Goal: Use online tool/utility: Utilize a website feature to perform a specific function

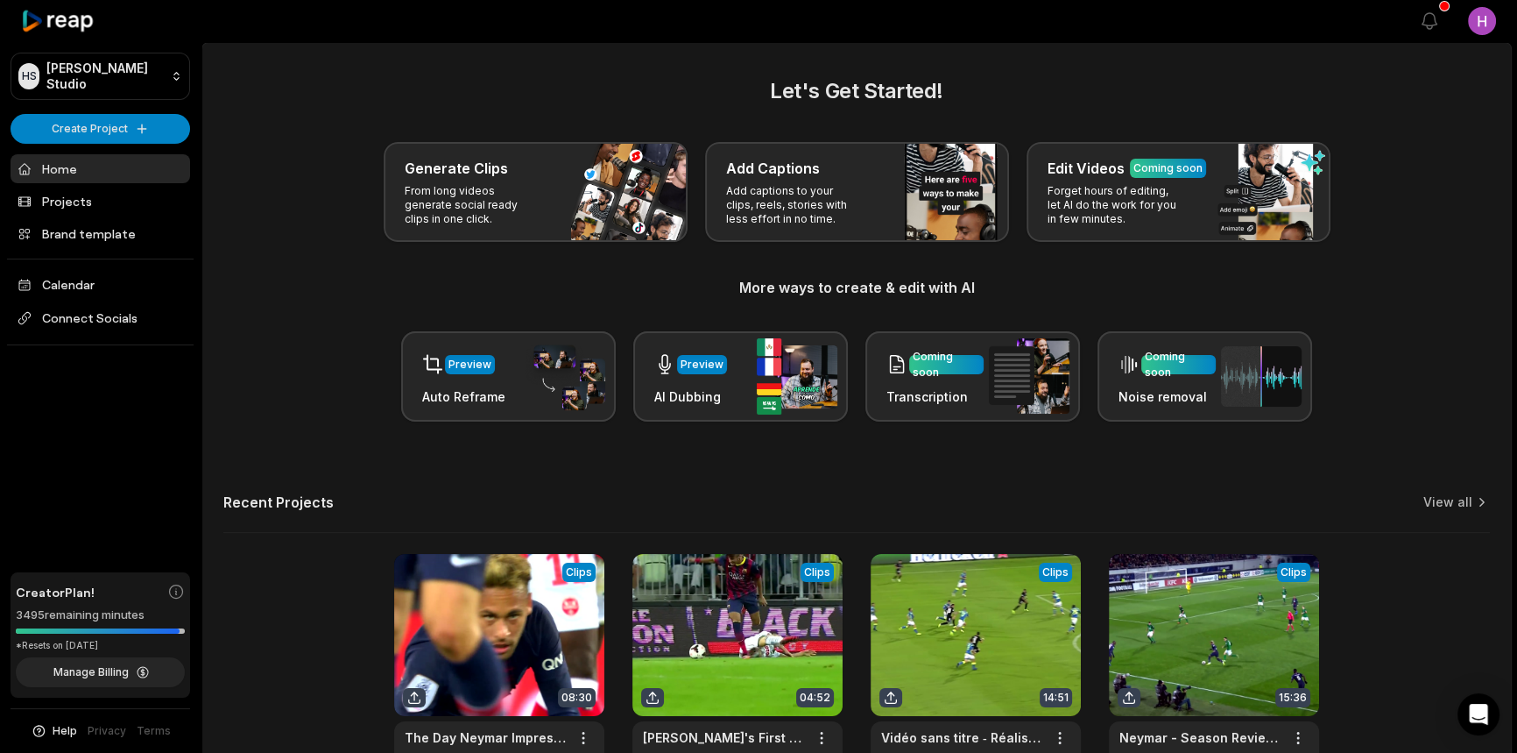
click at [163, 120] on html "HS Honoré's Studio Create Project Home Projects Brand template Calendar Connect…" at bounding box center [758, 376] width 1517 height 753
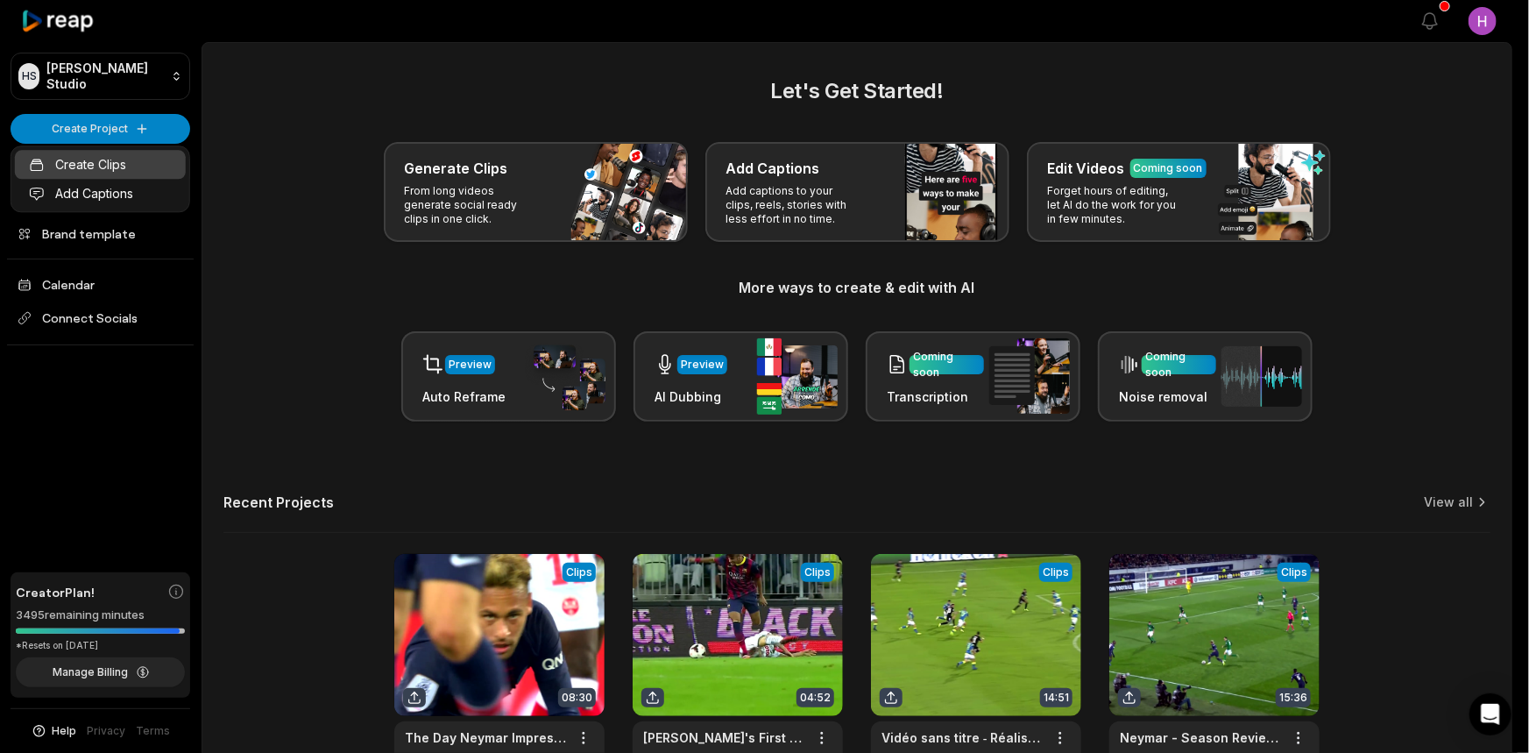
click at [123, 157] on link "Create Clips" at bounding box center [100, 164] width 171 height 29
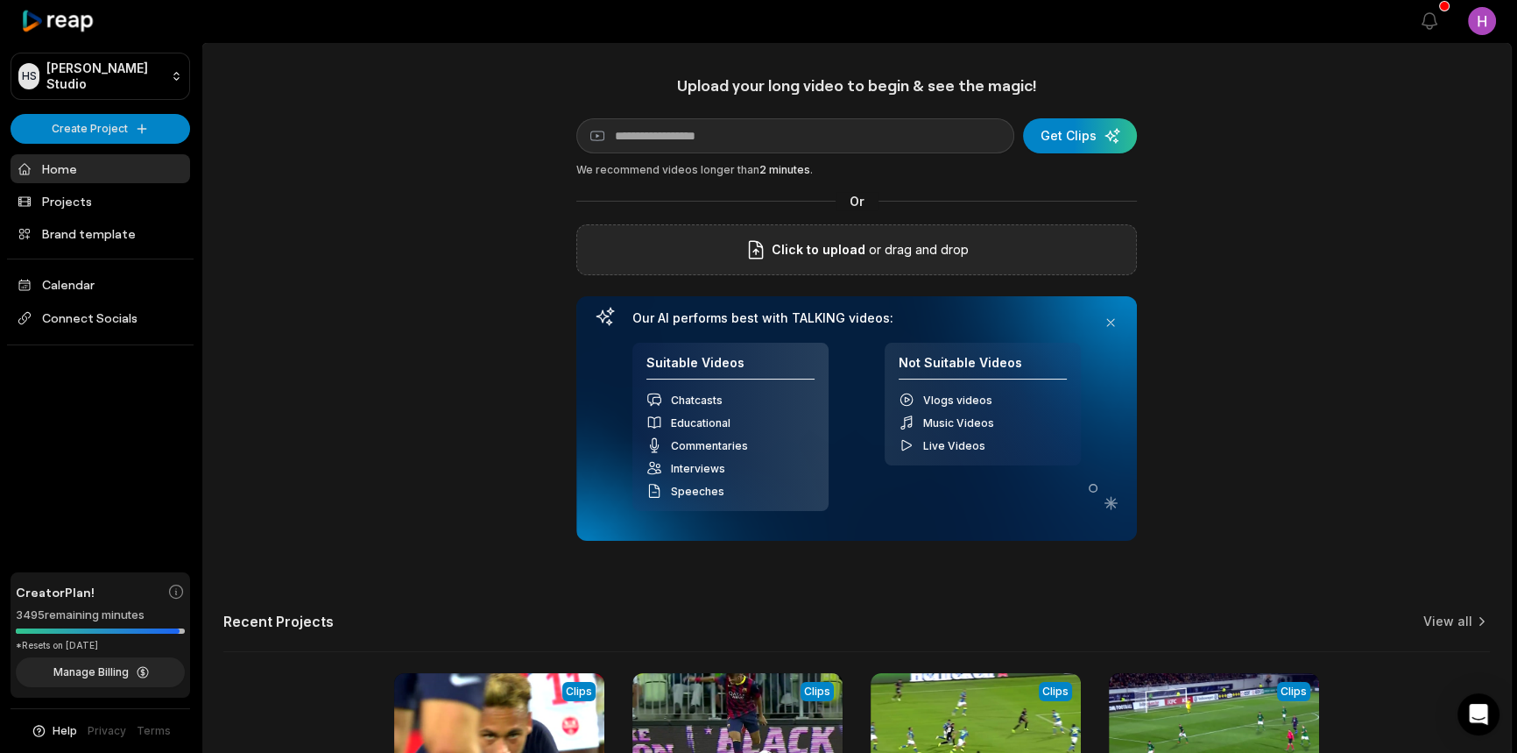
click at [860, 237] on div "Click to upload or drag and drop" at bounding box center [856, 249] width 561 height 51
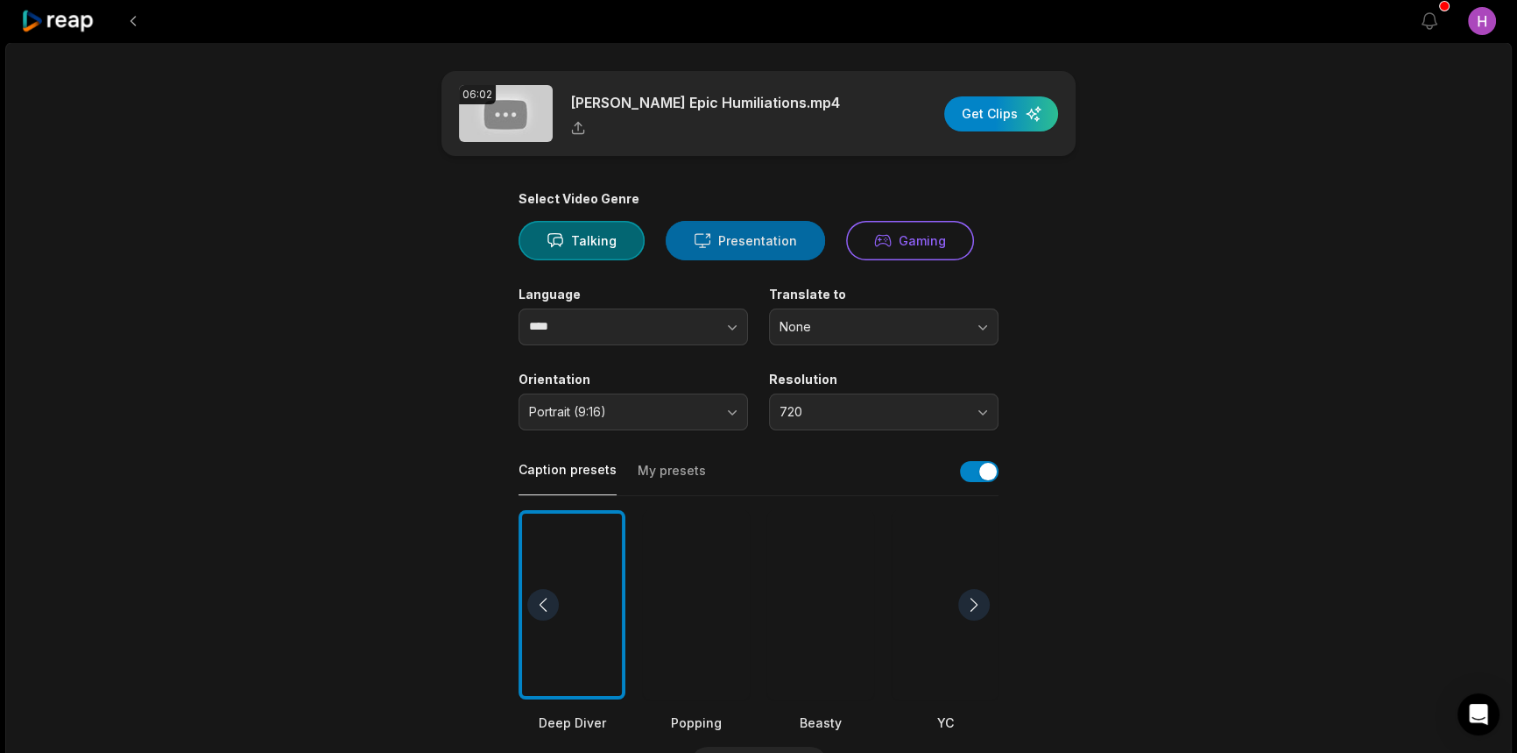
click at [724, 251] on button "Presentation" at bounding box center [745, 240] width 159 height 39
click at [600, 234] on button "Talking" at bounding box center [582, 240] width 126 height 39
click at [781, 402] on button "720" at bounding box center [884, 411] width 230 height 37
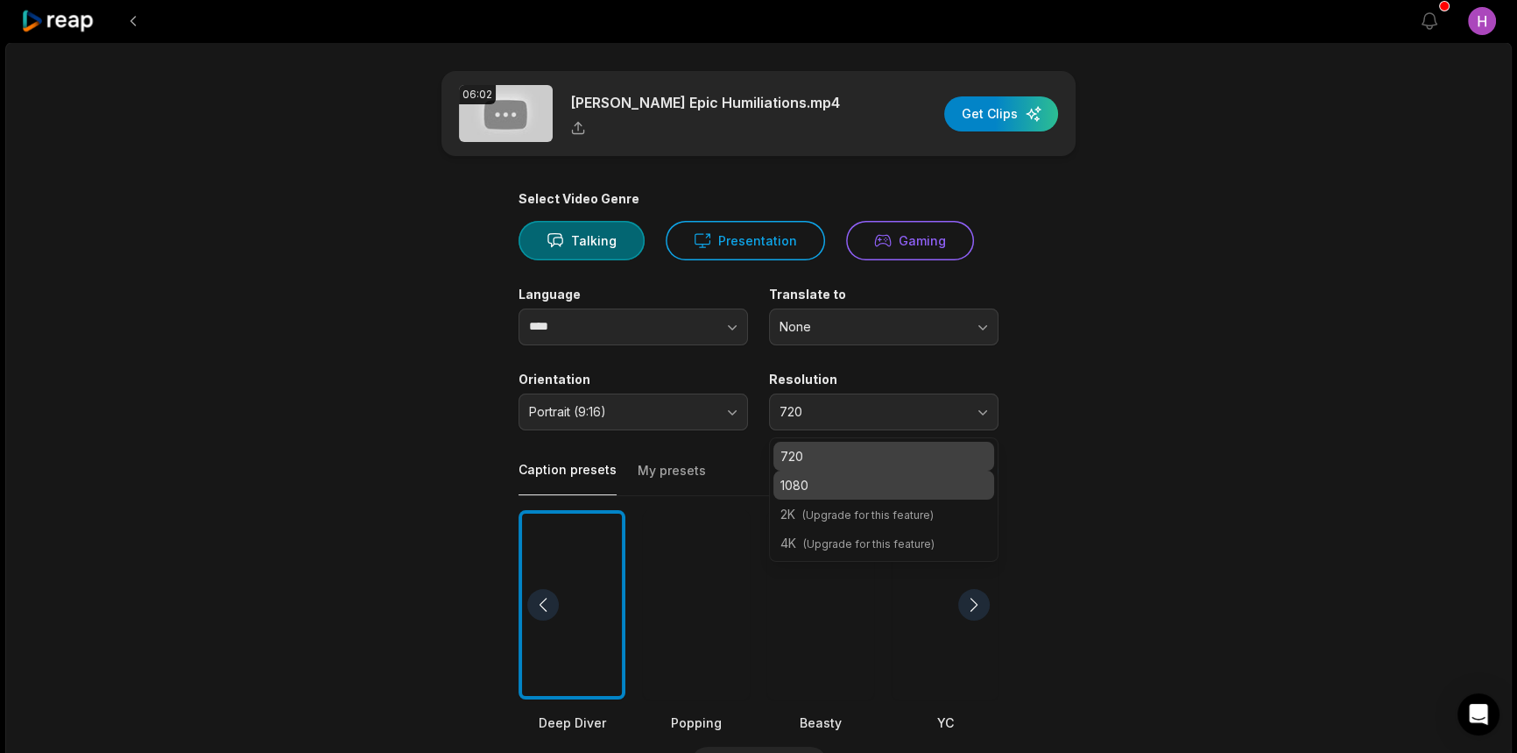
click at [848, 482] on p "1080" at bounding box center [884, 485] width 207 height 18
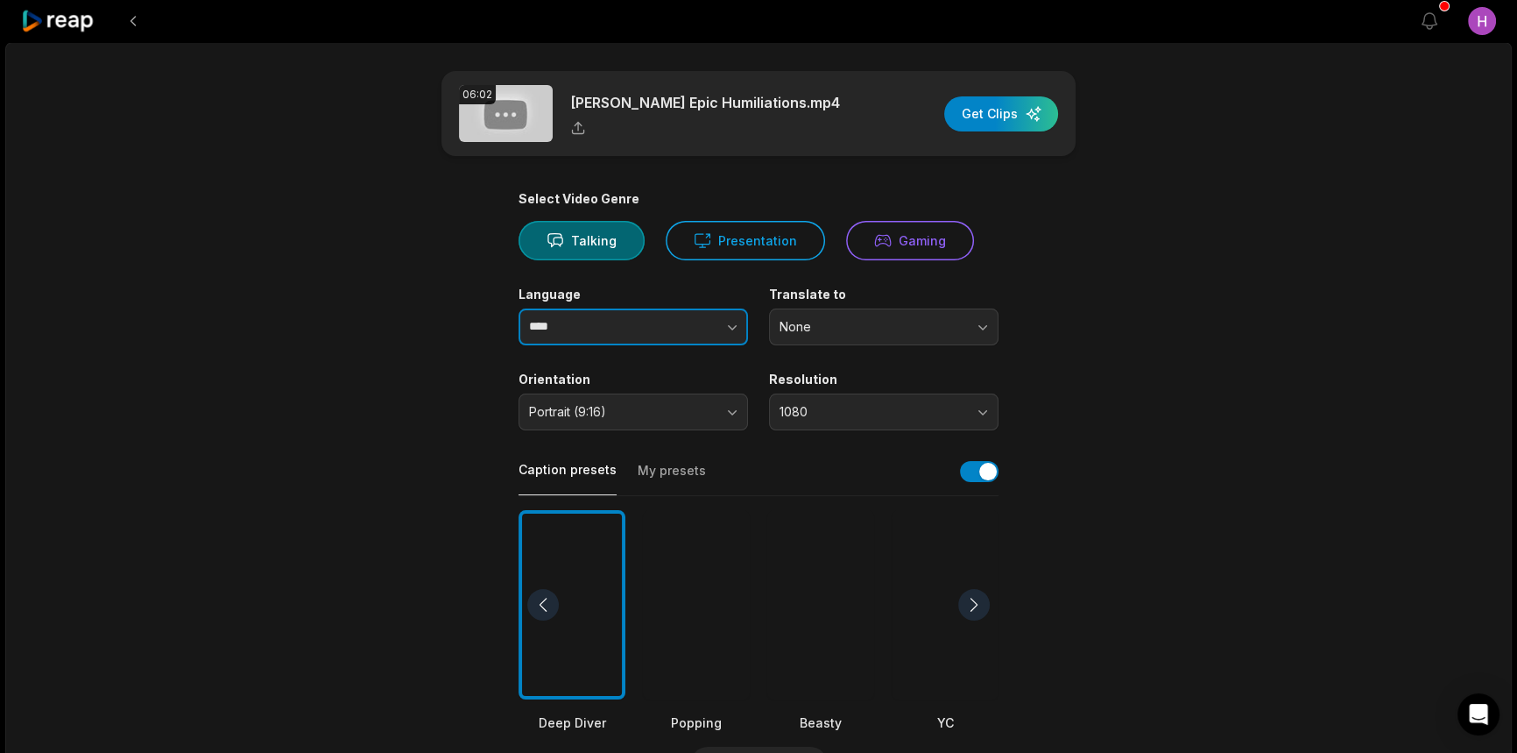
click at [696, 330] on button "button" at bounding box center [698, 326] width 100 height 37
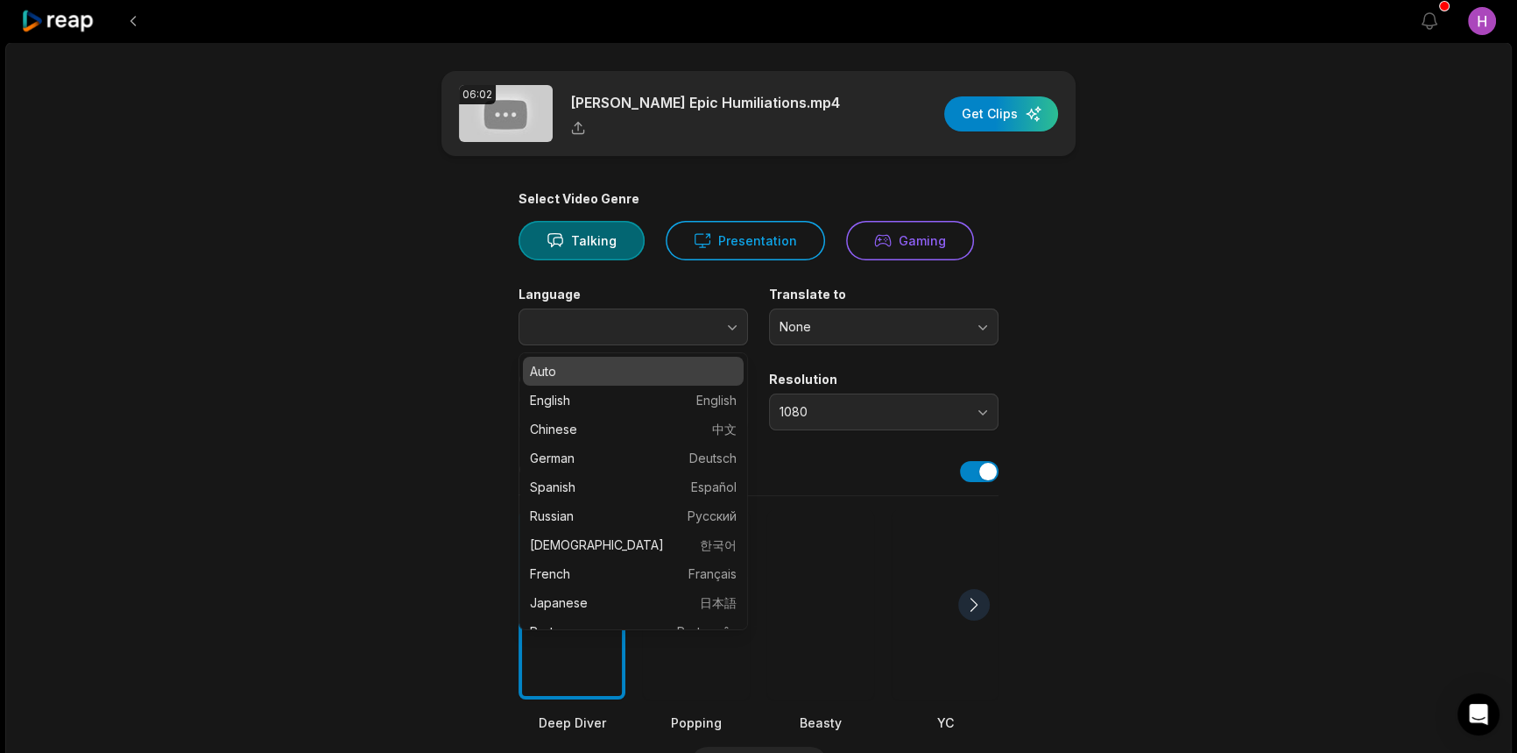
type input "****"
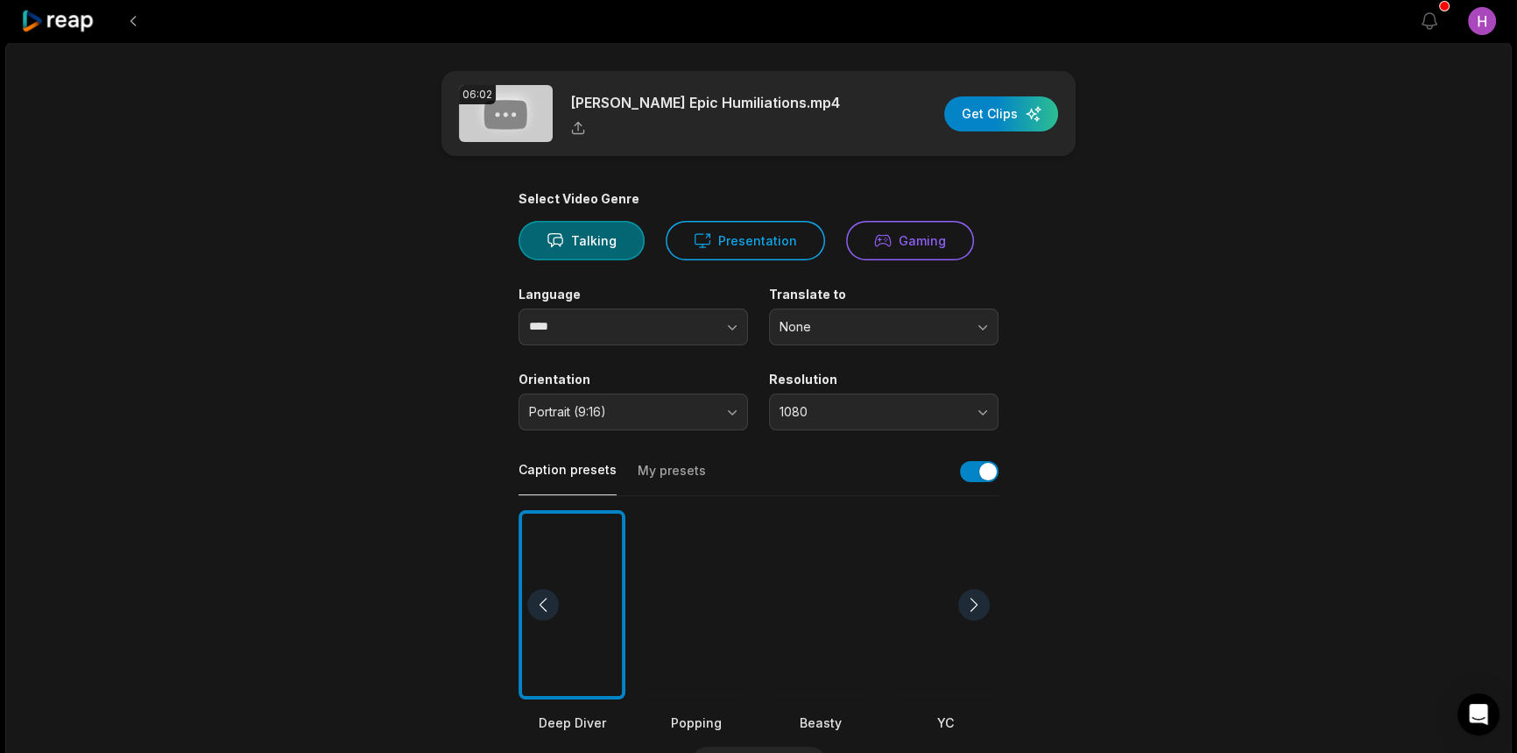
click at [915, 373] on label "Resolution" at bounding box center [884, 379] width 230 height 16
click at [667, 419] on span "Portrait (9:16)" at bounding box center [621, 412] width 184 height 16
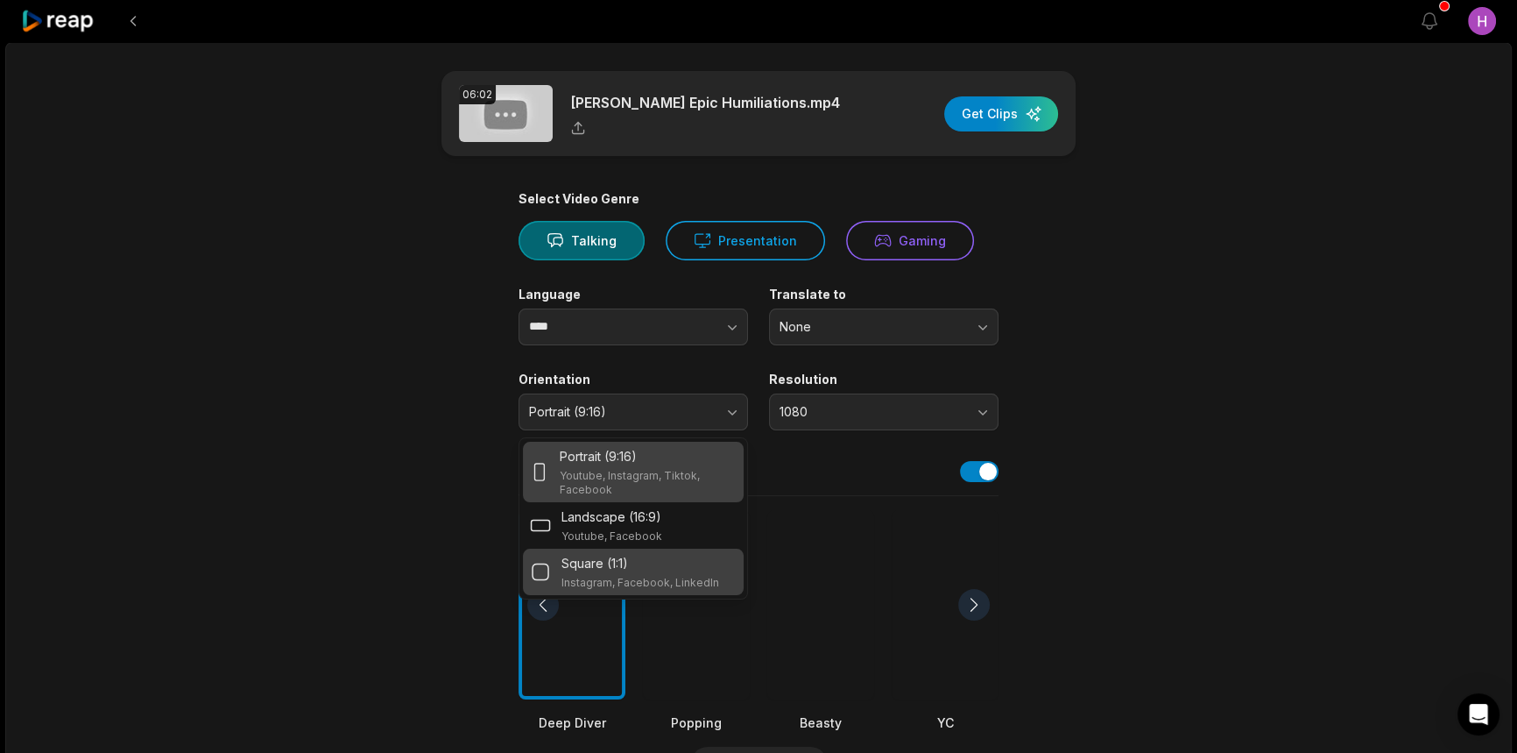
click at [636, 559] on div "Square (1:1)" at bounding box center [641, 563] width 158 height 18
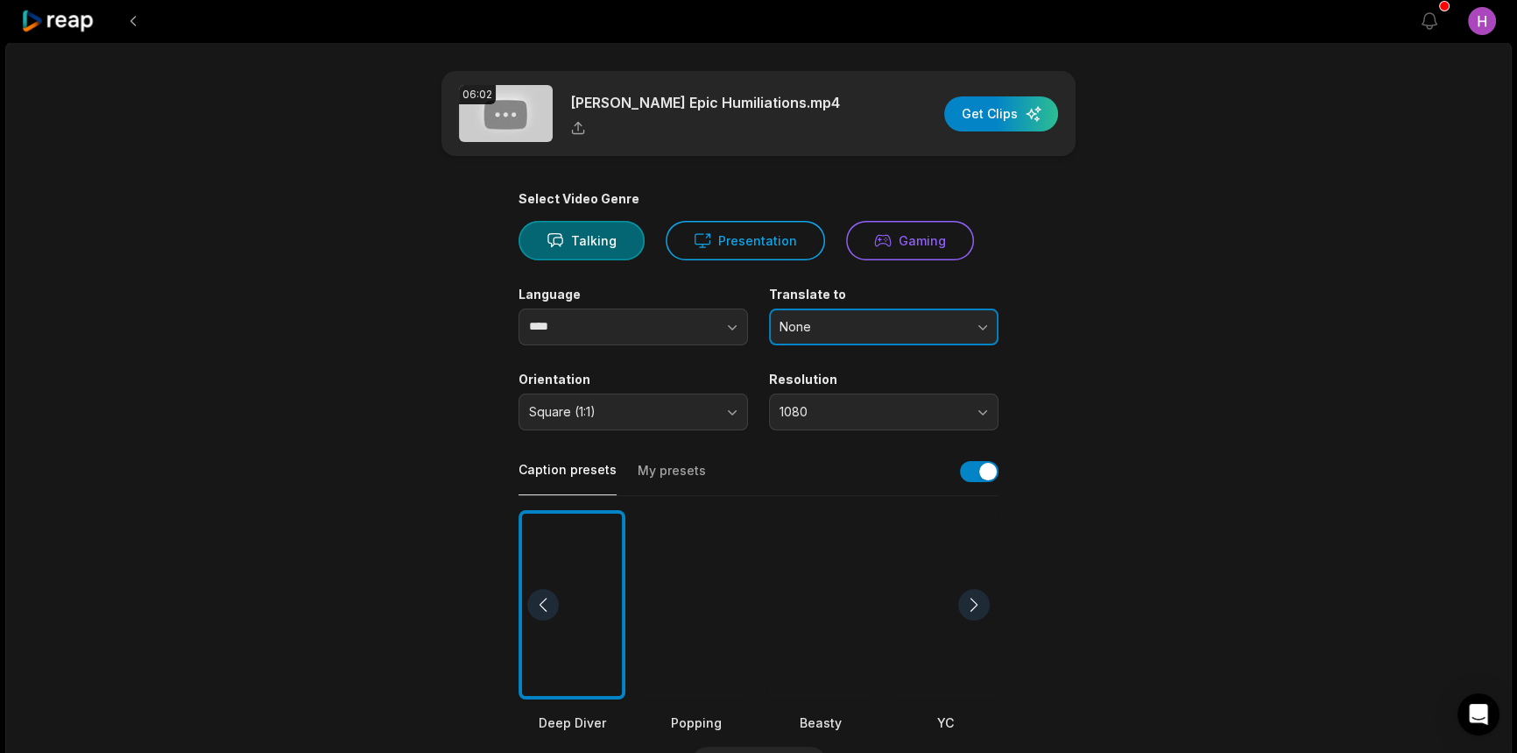
click at [859, 330] on span "None" at bounding box center [872, 327] width 184 height 16
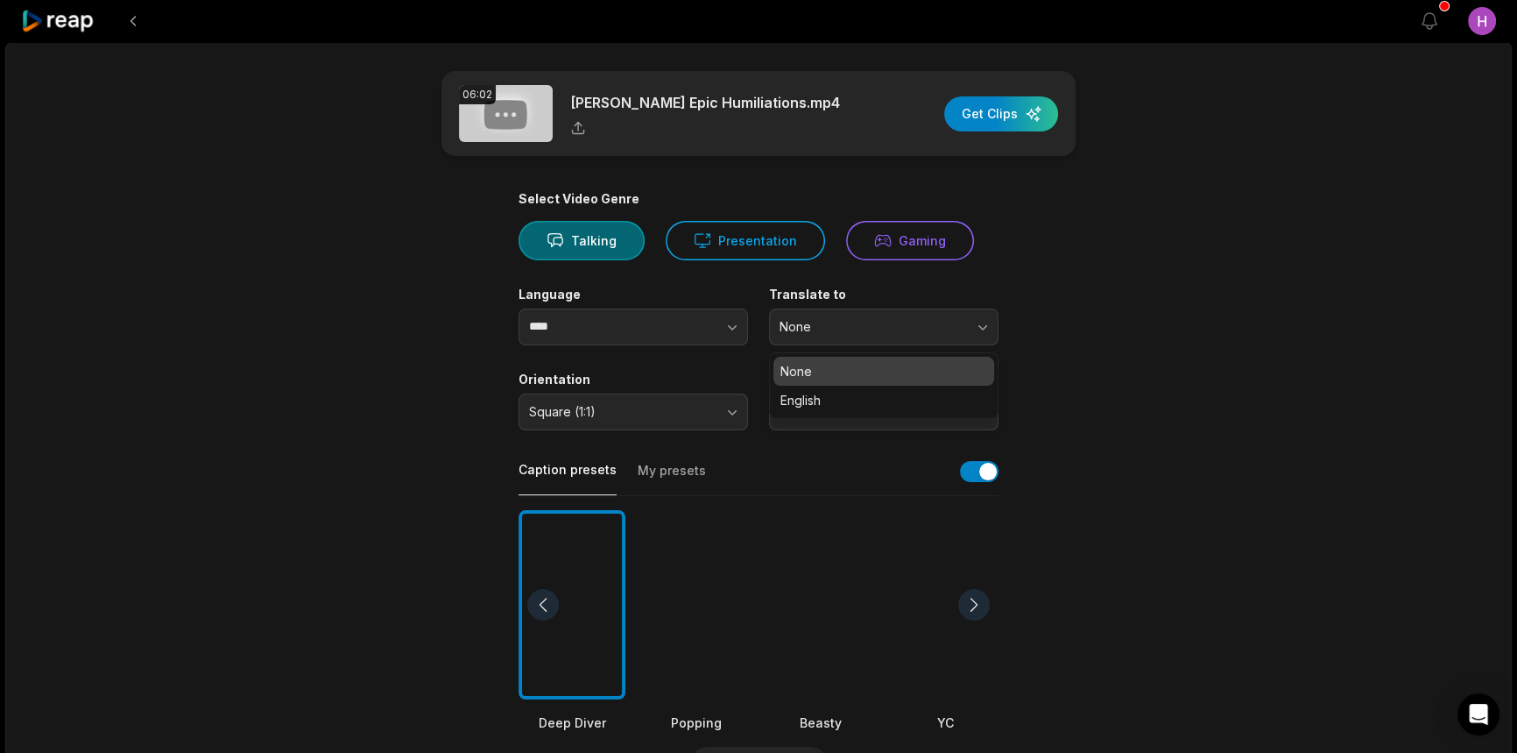
click at [864, 368] on p "None" at bounding box center [884, 371] width 207 height 18
click at [1180, 399] on main "06:02 [PERSON_NAME] Epic Humiliations.mp4 Get Clips Select Video Genre Talking …" at bounding box center [759, 603] width 848 height 1065
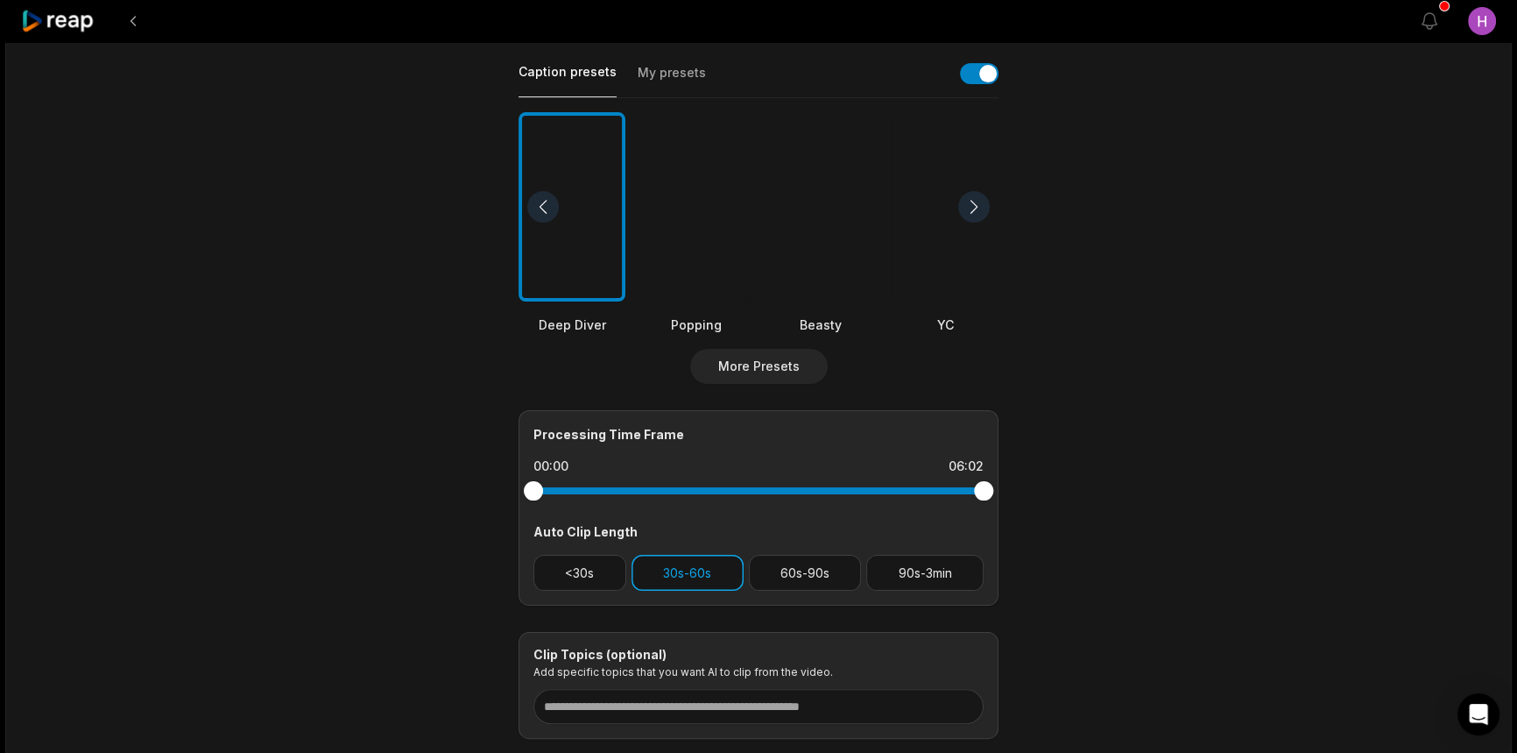
scroll to position [508, 0]
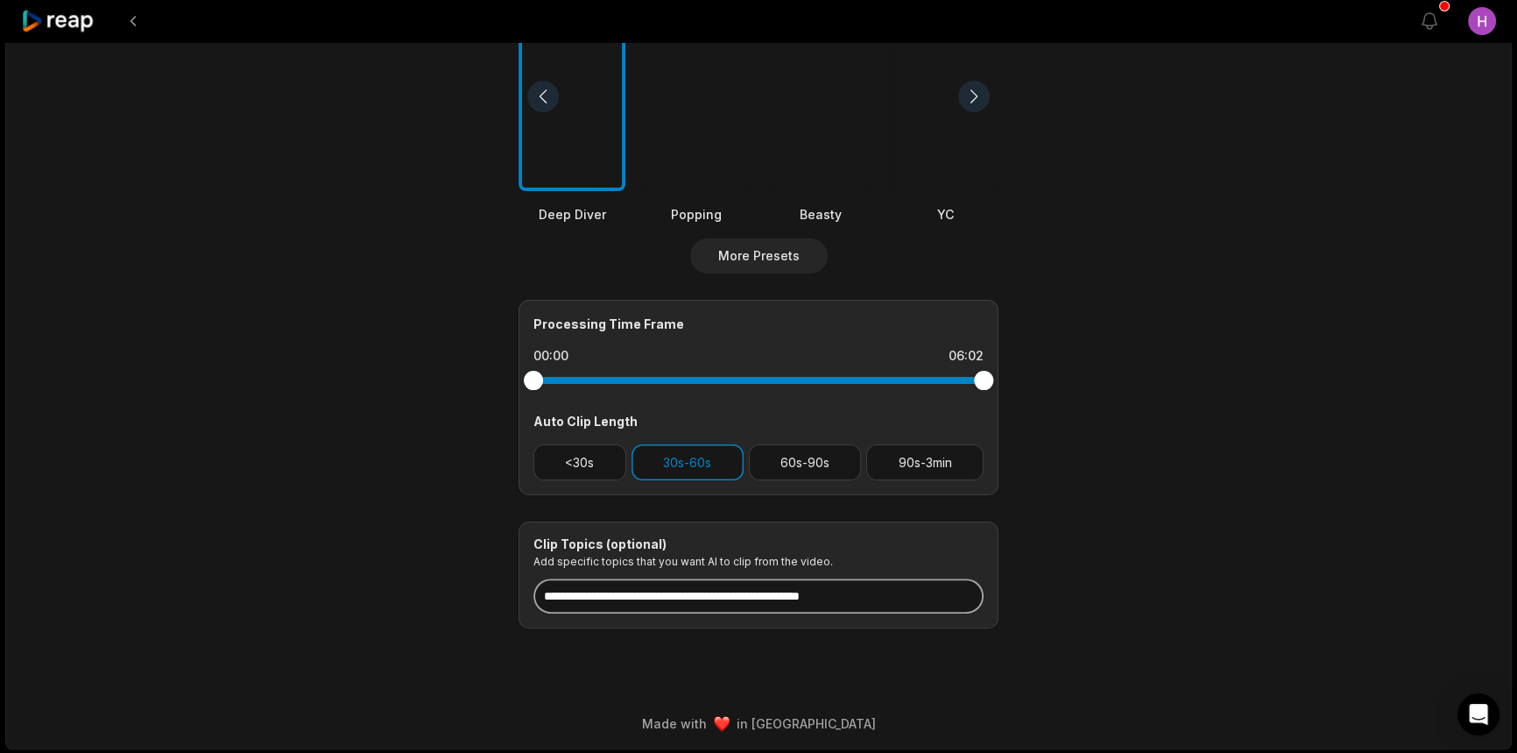
click at [751, 603] on input at bounding box center [758, 595] width 450 height 35
paste input "**********"
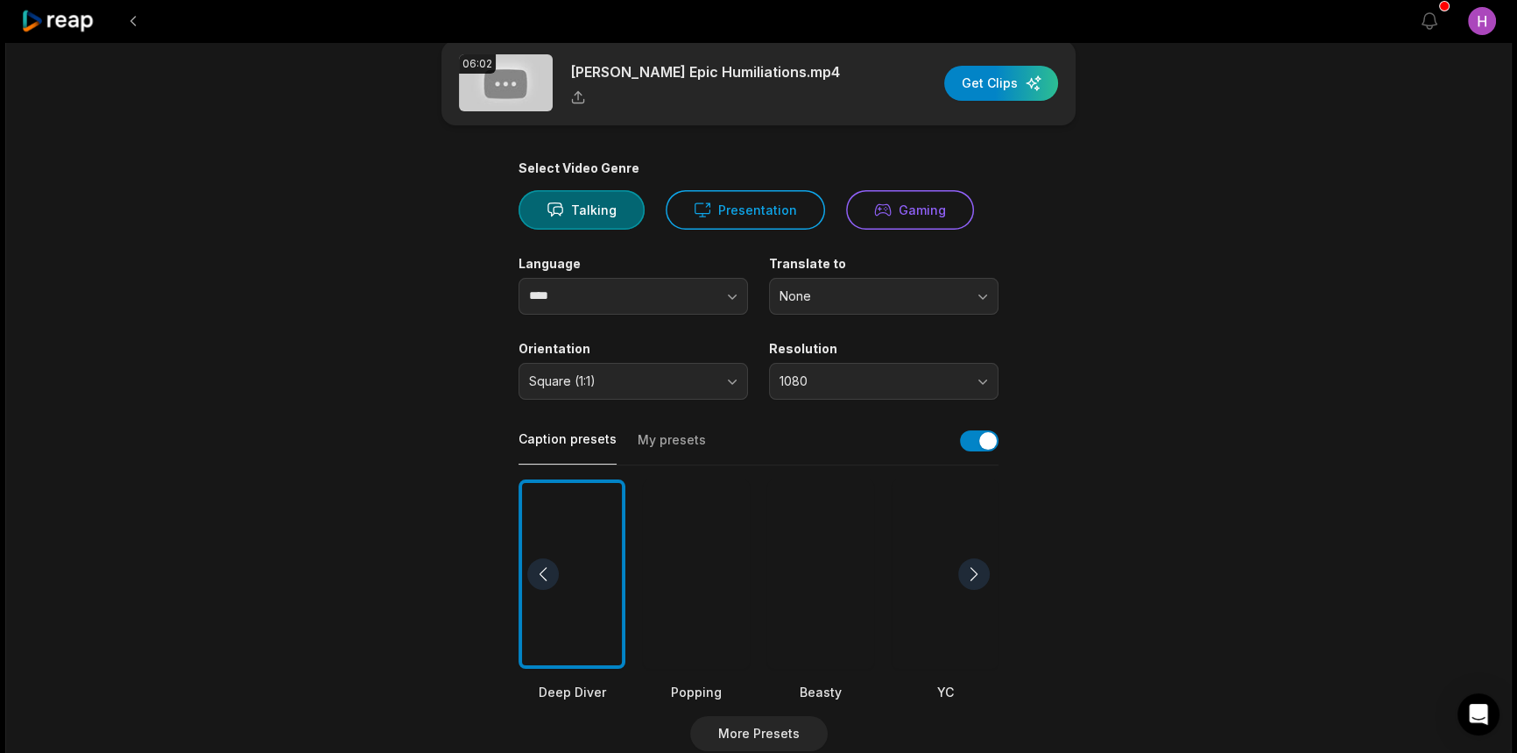
scroll to position [0, 0]
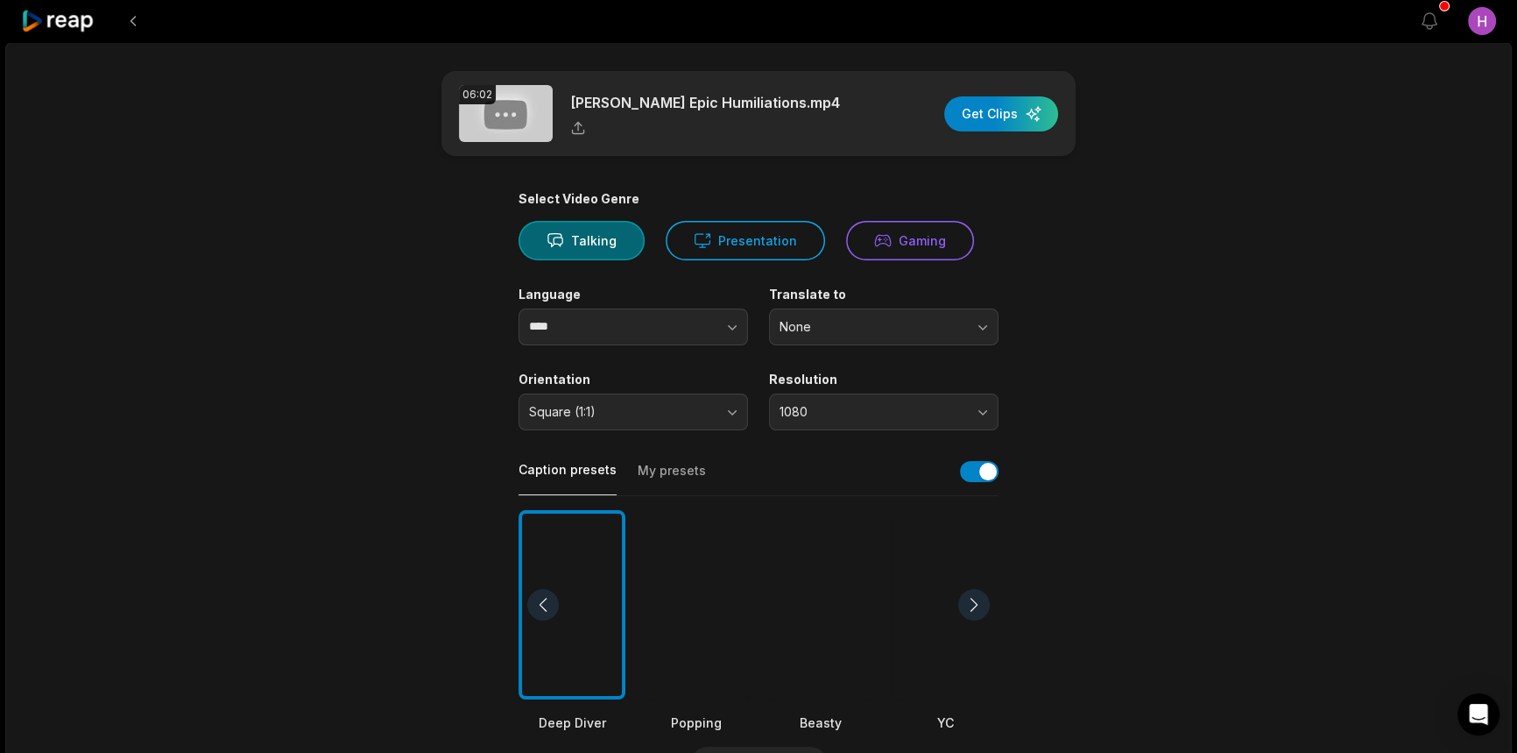
type input "**********"
drag, startPoint x: 637, startPoint y: 194, endPoint x: 517, endPoint y: 194, distance: 120.0
click at [517, 194] on main "**********" at bounding box center [759, 603] width 848 height 1065
copy div "Select Video Genre"
click at [936, 254] on button "Gaming" at bounding box center [910, 240] width 128 height 39
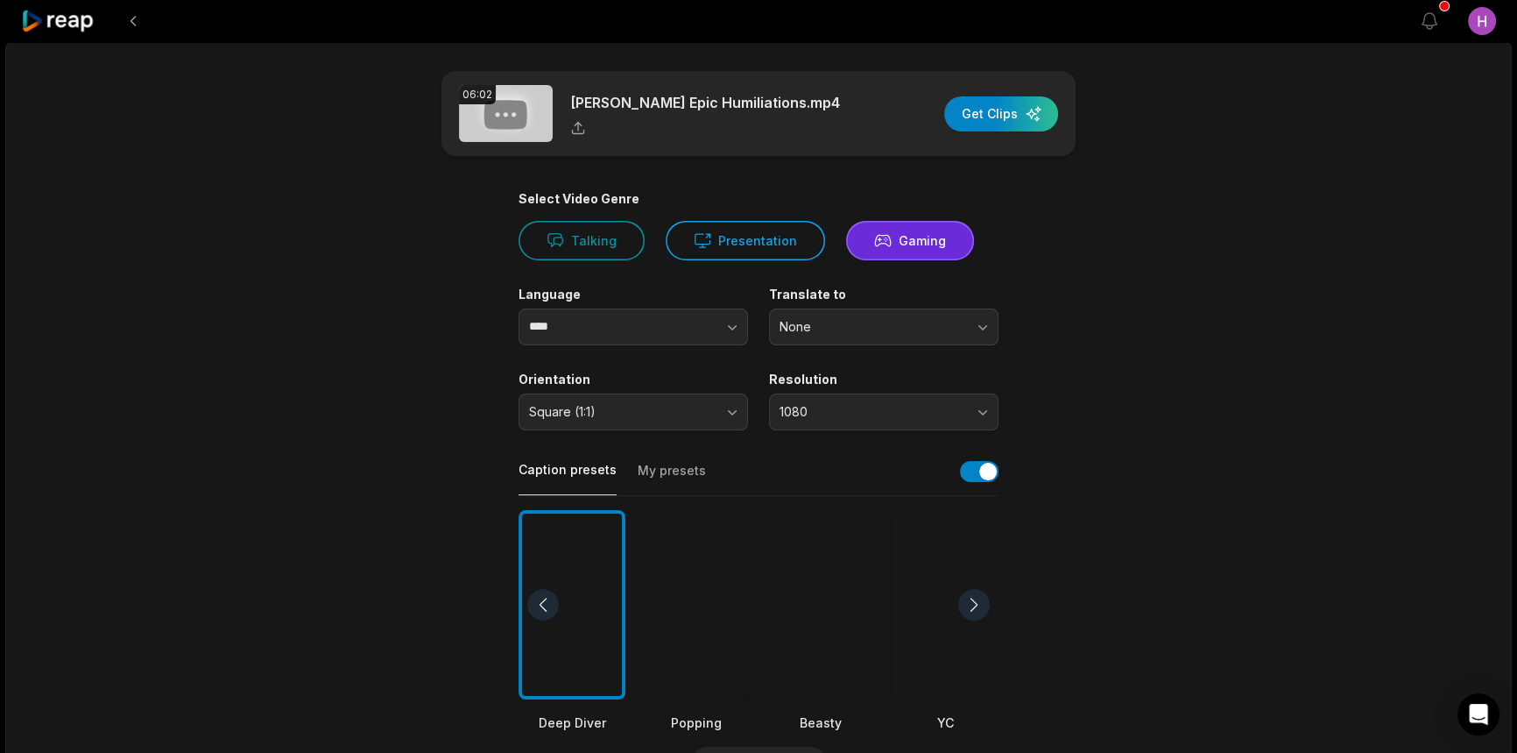
click at [1014, 420] on main "**********" at bounding box center [759, 603] width 848 height 1065
click at [1013, 122] on div "button" at bounding box center [1001, 113] width 114 height 35
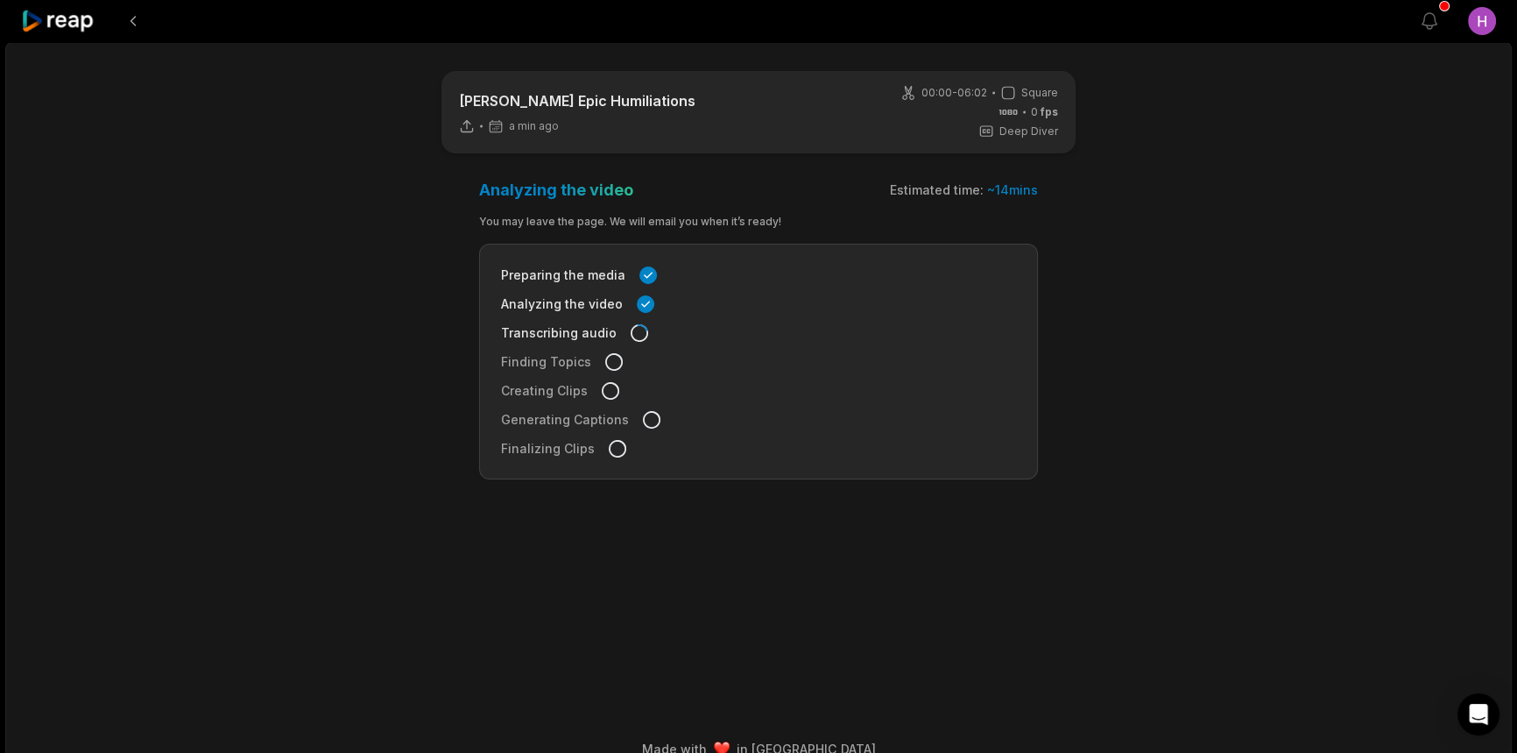
click at [58, 18] on icon at bounding box center [58, 22] width 74 height 24
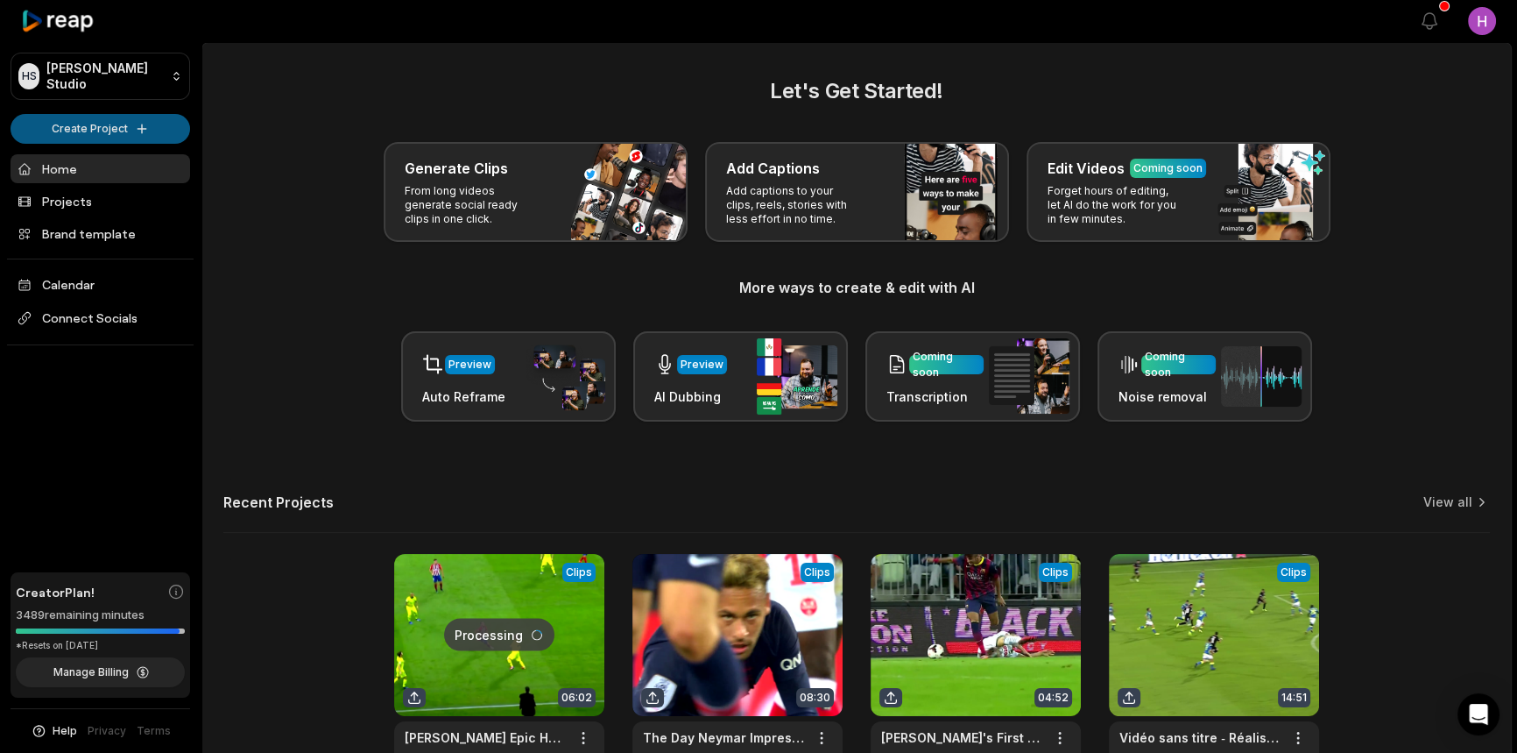
click at [147, 128] on html "[PERSON_NAME] Studio Create Project Home Projects Brand template Calendar Conne…" at bounding box center [758, 376] width 1517 height 753
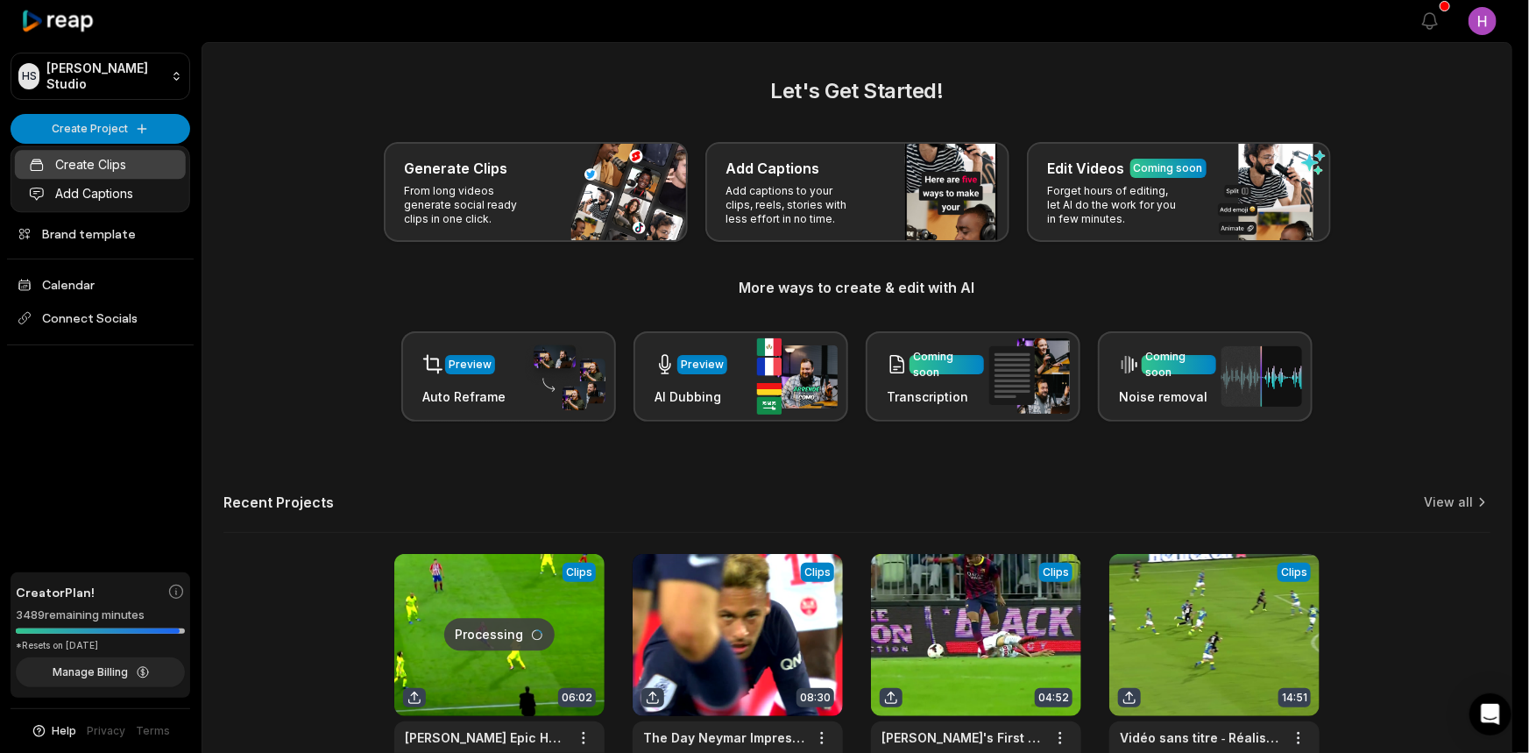
click at [131, 168] on link "Create Clips" at bounding box center [100, 164] width 171 height 29
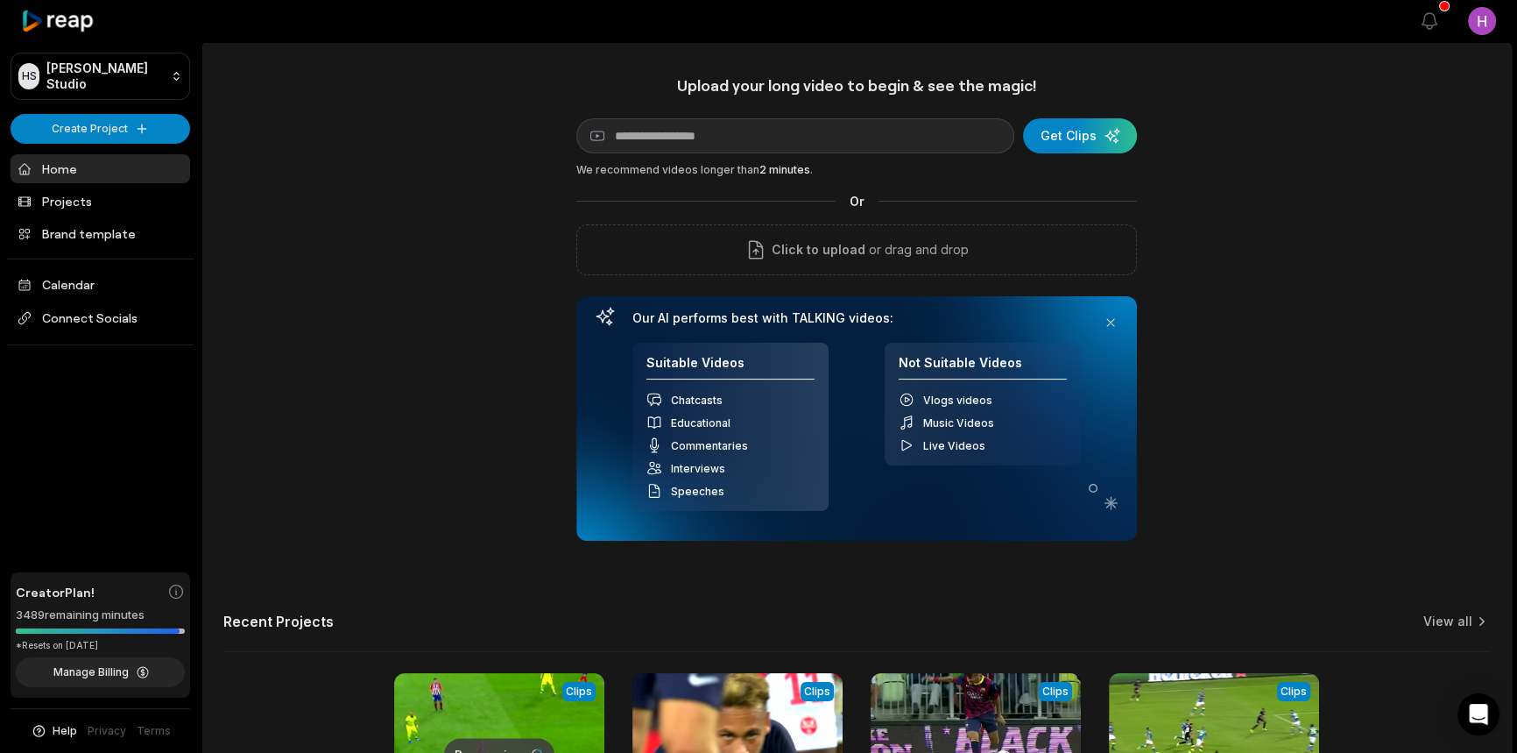
click at [896, 211] on div "Upload your long video to begin & see the magic! YouTube link Get Clips We reco…" at bounding box center [856, 307] width 561 height 465
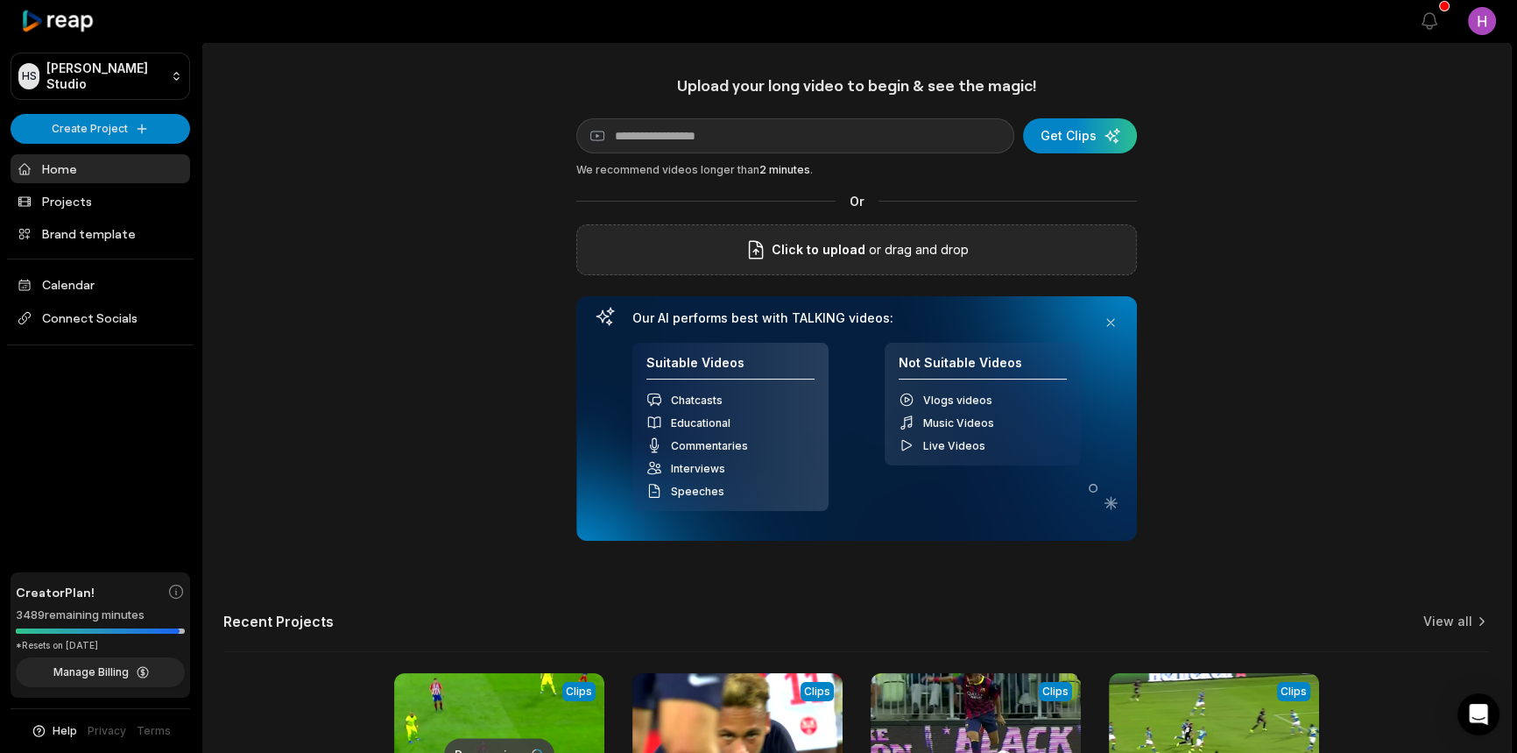
click at [902, 231] on div "Click to upload or drag and drop" at bounding box center [856, 249] width 561 height 51
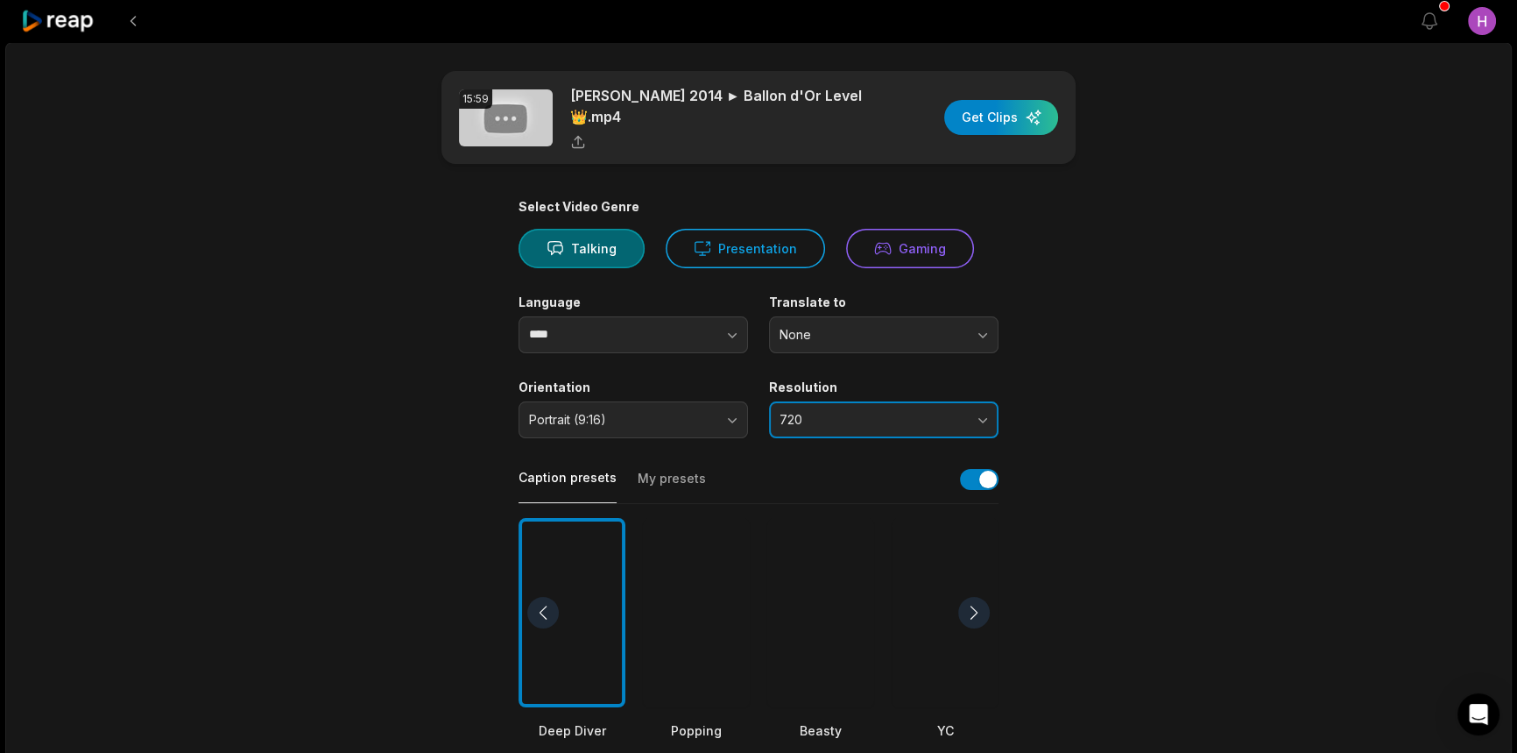
click at [885, 414] on span "720" at bounding box center [872, 420] width 184 height 16
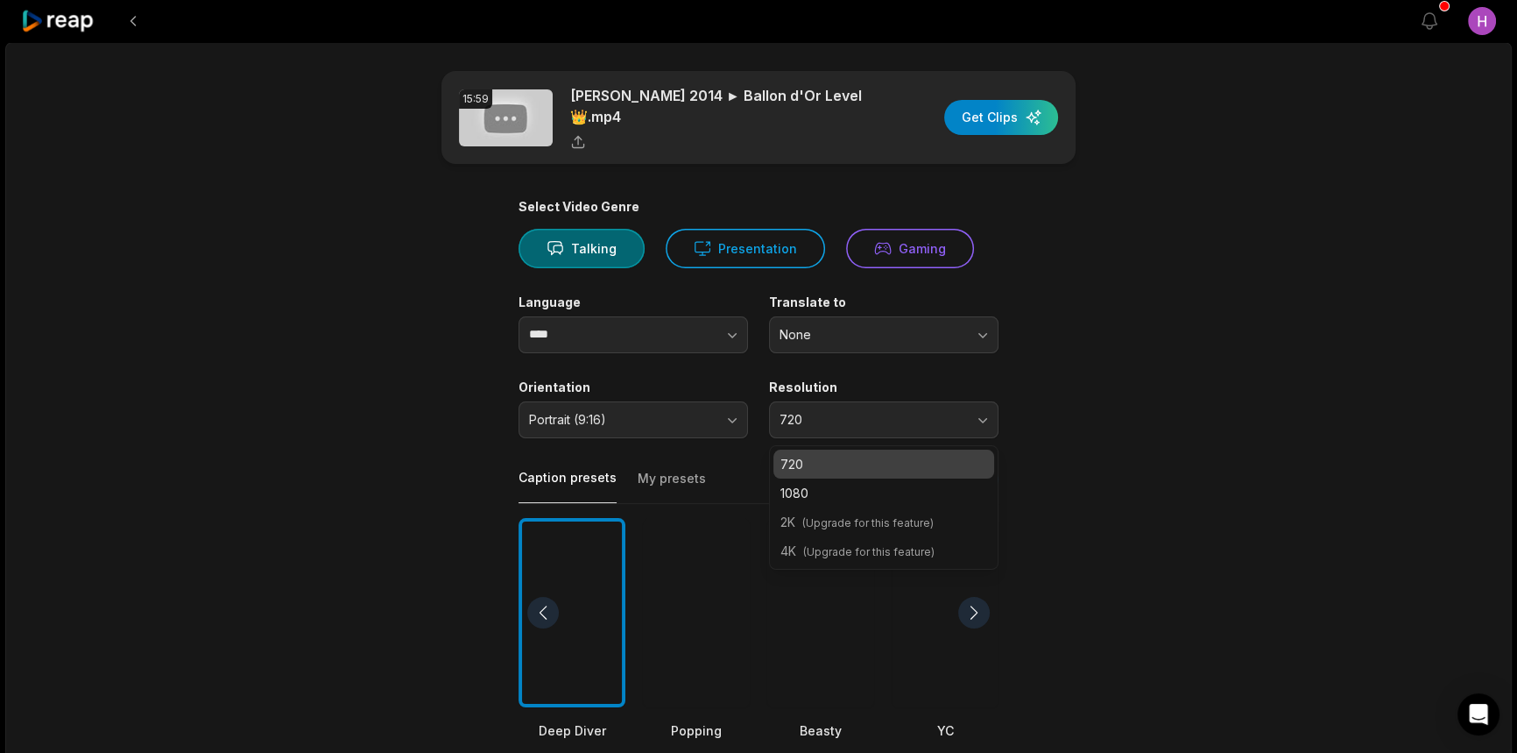
click at [891, 479] on div "1080" at bounding box center [884, 492] width 221 height 29
click at [726, 445] on div "Select Video Genre Talking Presentation Gaming Language **** Translate to None …" at bounding box center [759, 671] width 480 height 945
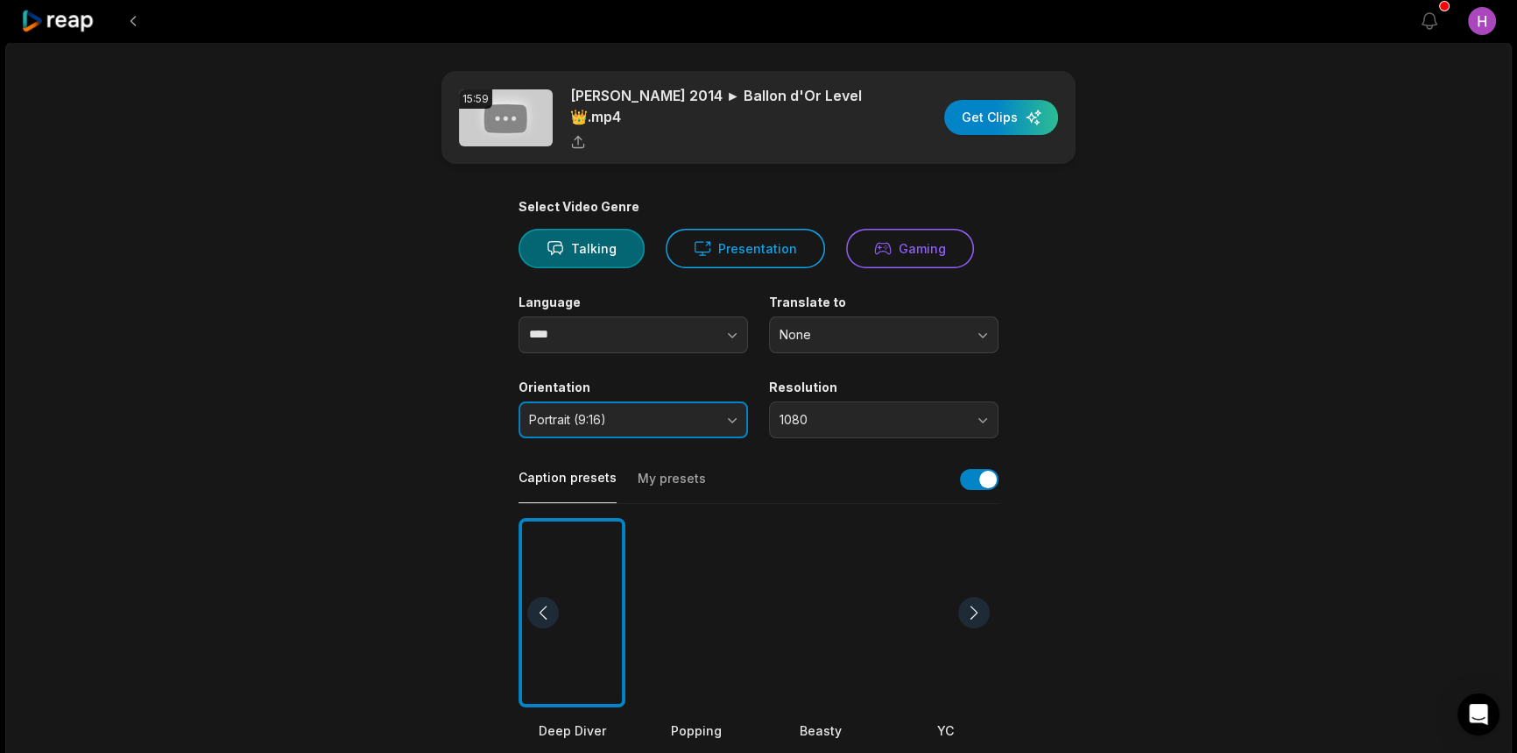
click at [668, 428] on button "Portrait (9:16)" at bounding box center [634, 419] width 230 height 37
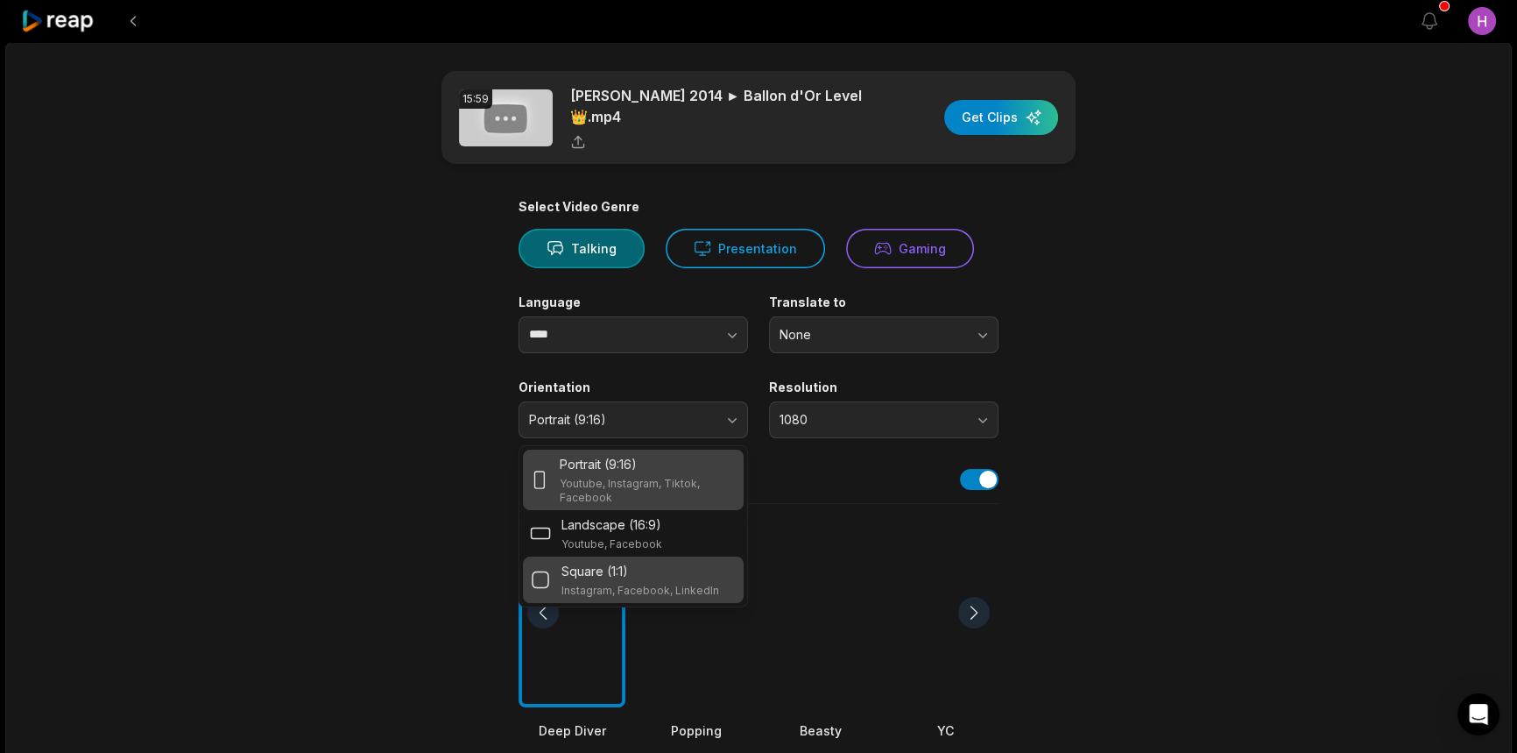
click at [666, 573] on div "Square (1:1)" at bounding box center [641, 571] width 158 height 18
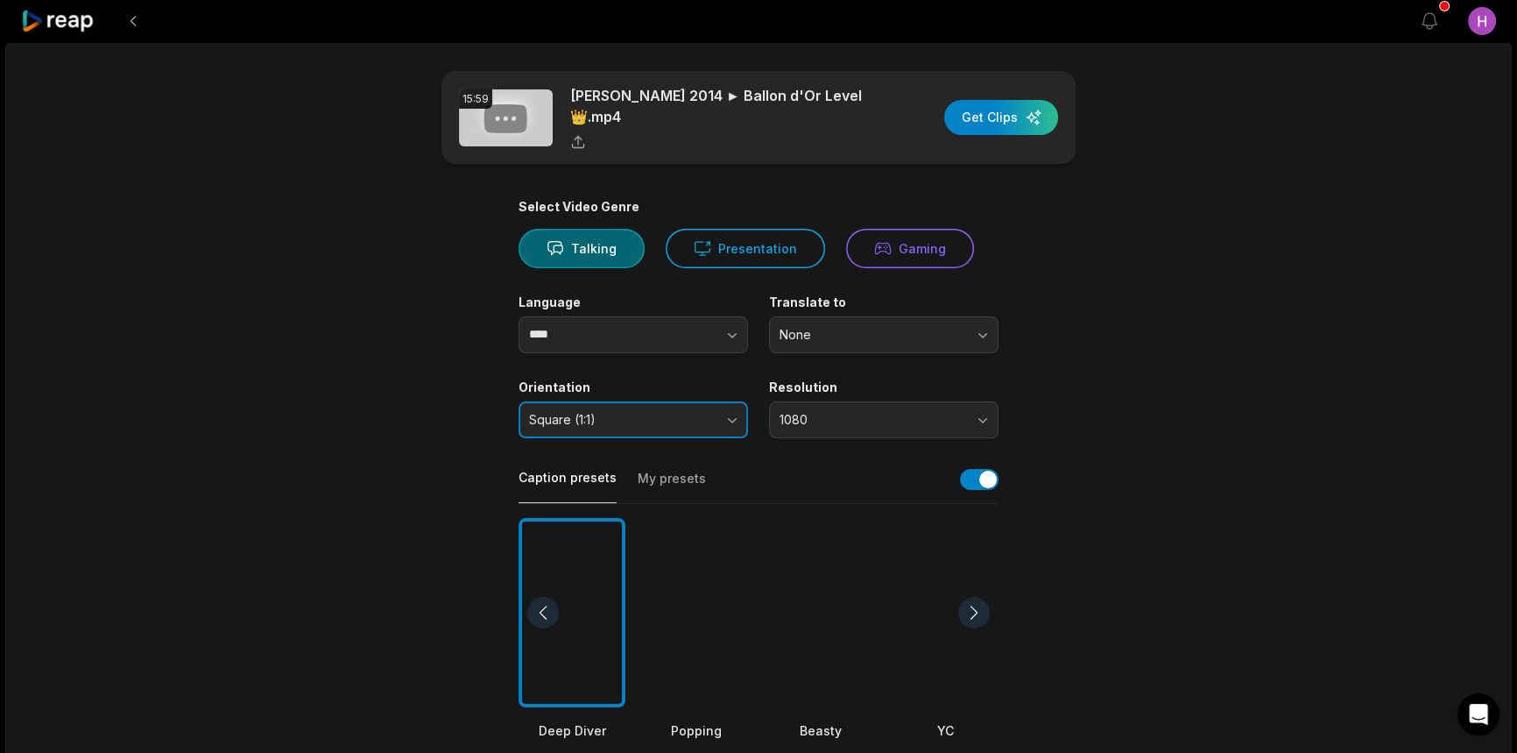
click at [709, 416] on span "Square (1:1)" at bounding box center [621, 420] width 184 height 16
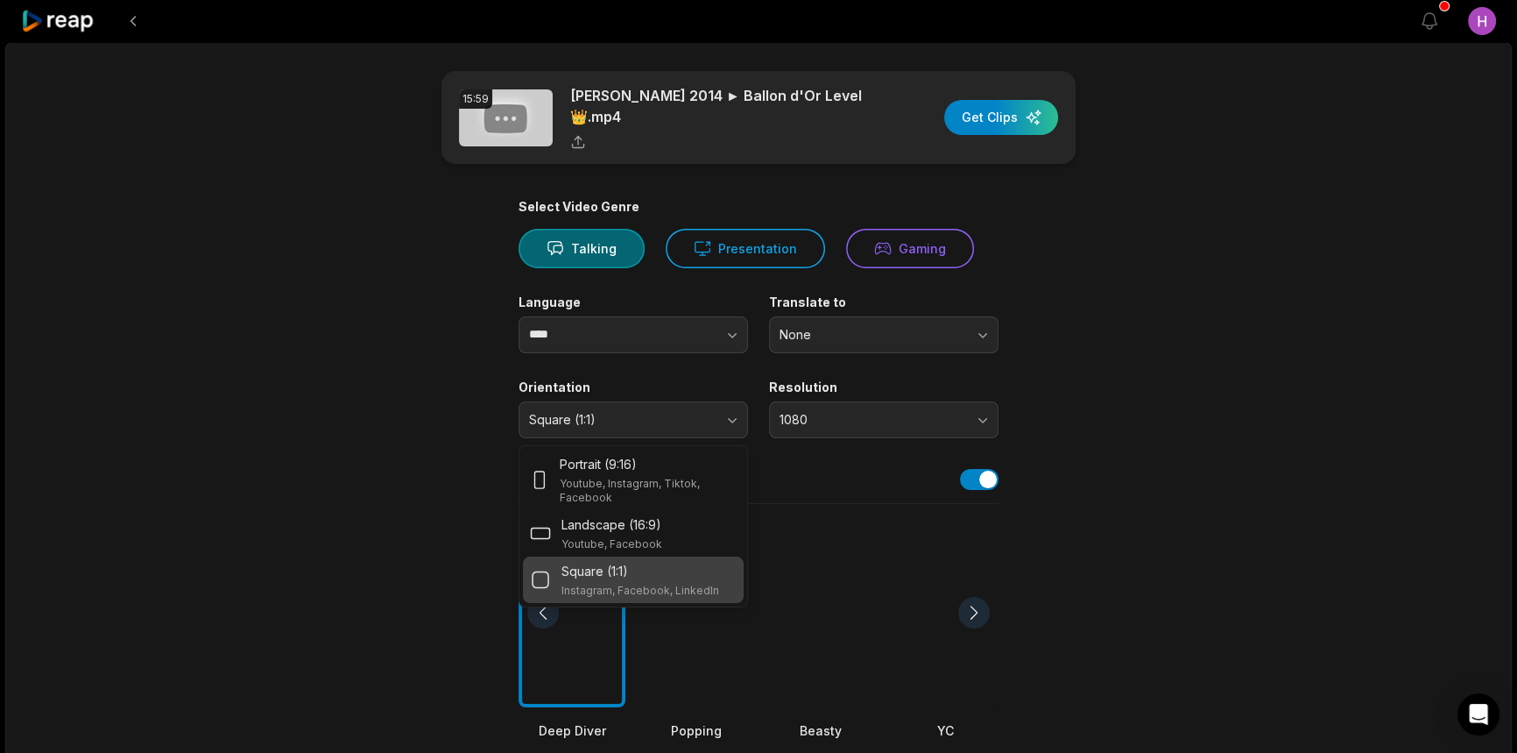
click at [1139, 457] on main "15:59 Cristiano Ronaldo 2014 ► Ballon d'Or Level👑.mp4 Get Clips Select Video Ge…" at bounding box center [759, 607] width 848 height 1073
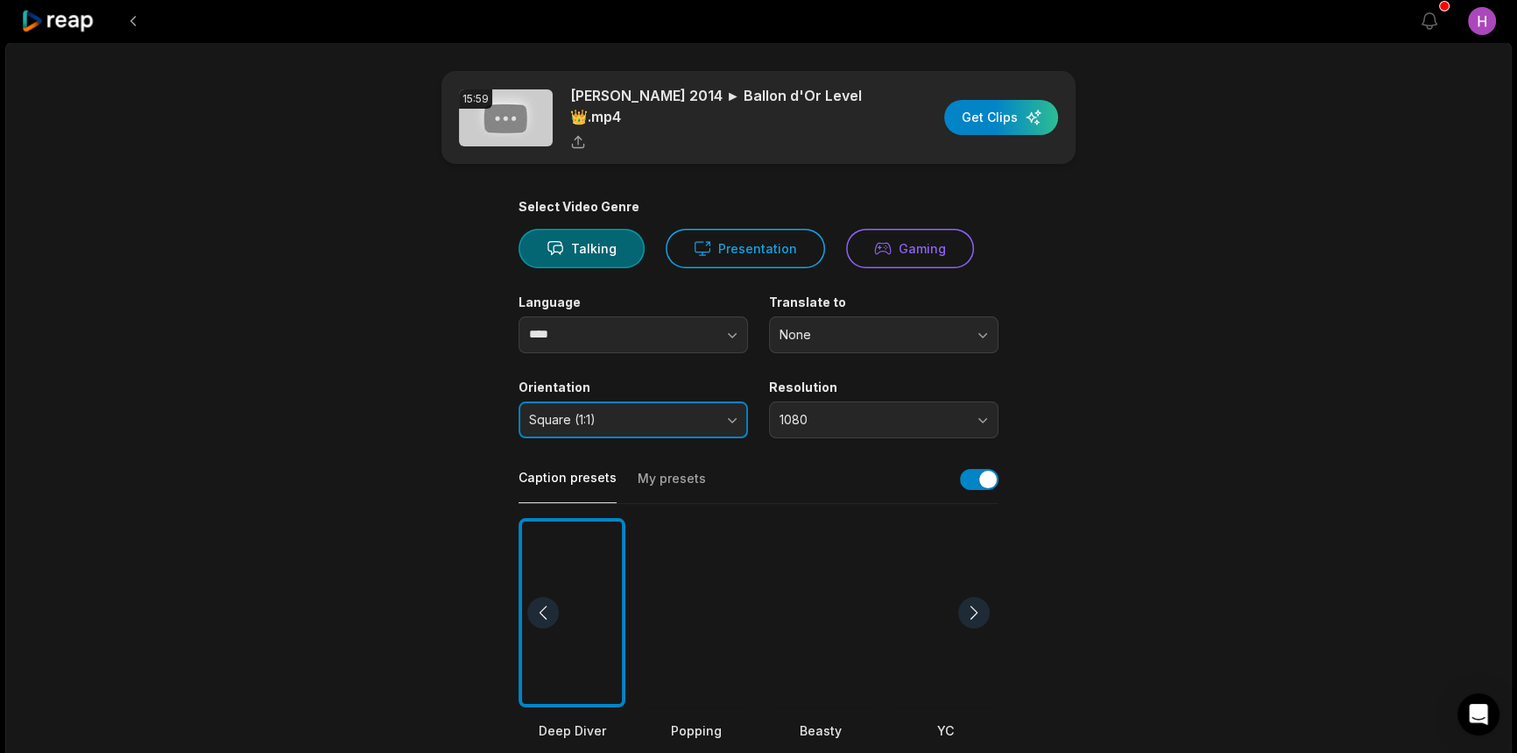
scroll to position [79, 0]
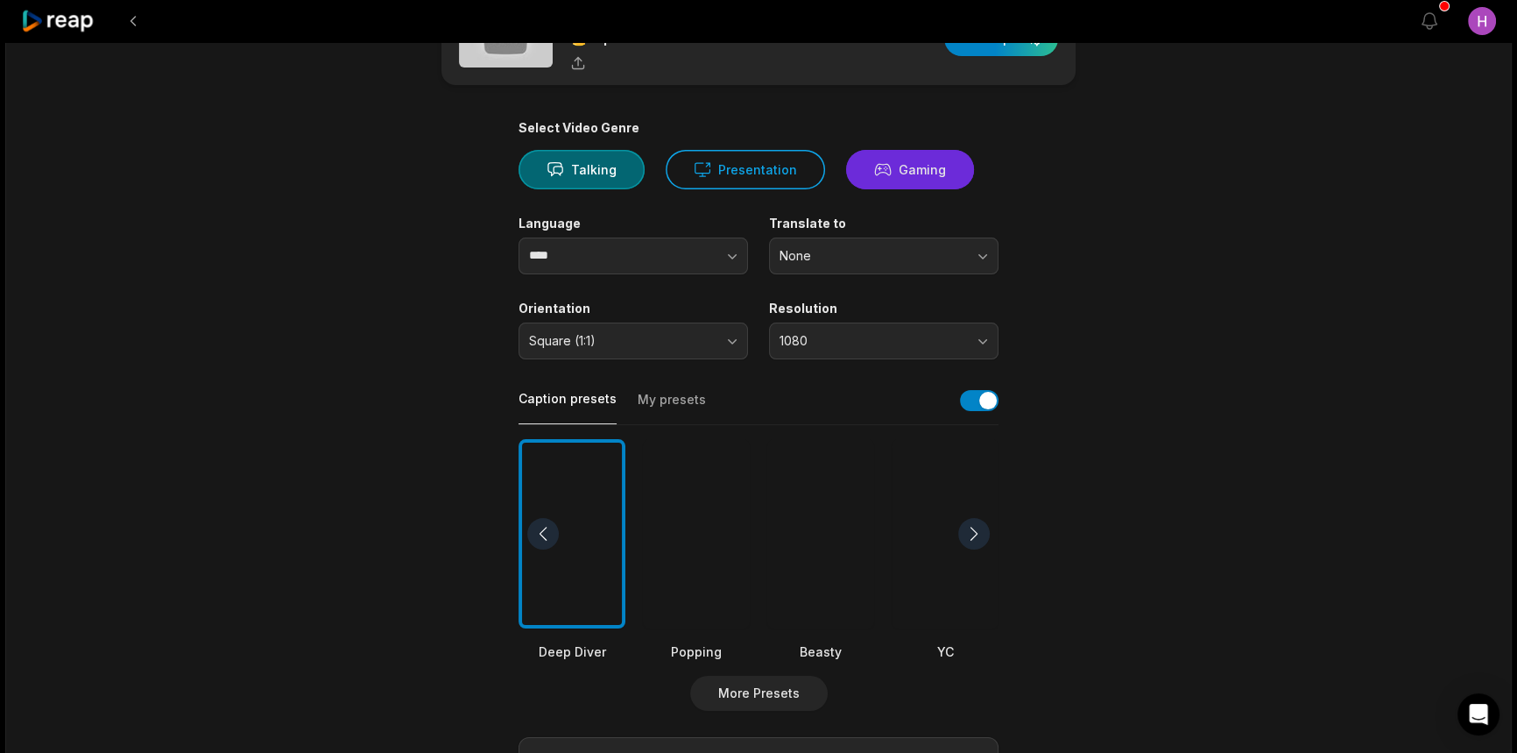
click at [906, 162] on button "Gaming" at bounding box center [910, 169] width 128 height 39
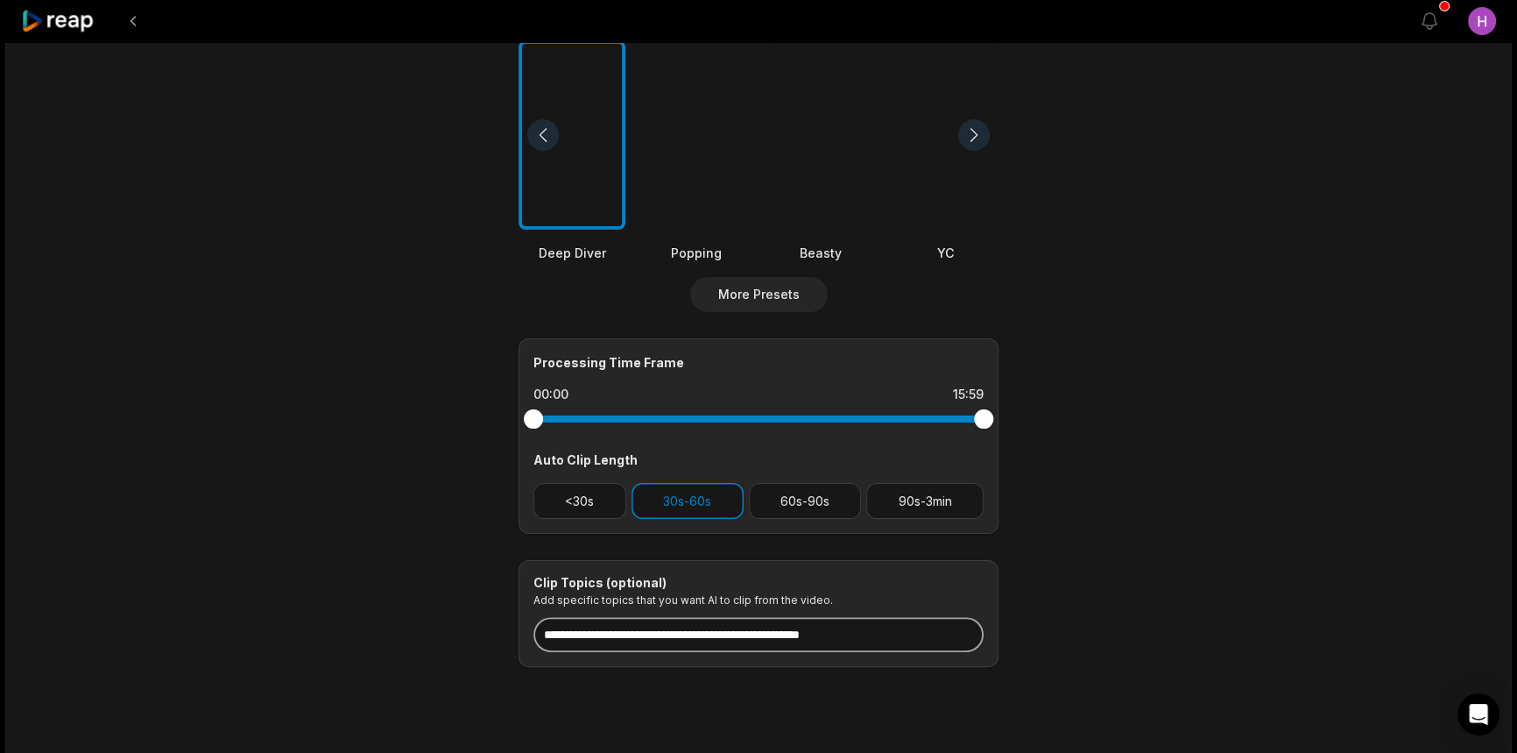
click at [708, 642] on input at bounding box center [758, 634] width 450 height 35
paste input "**********"
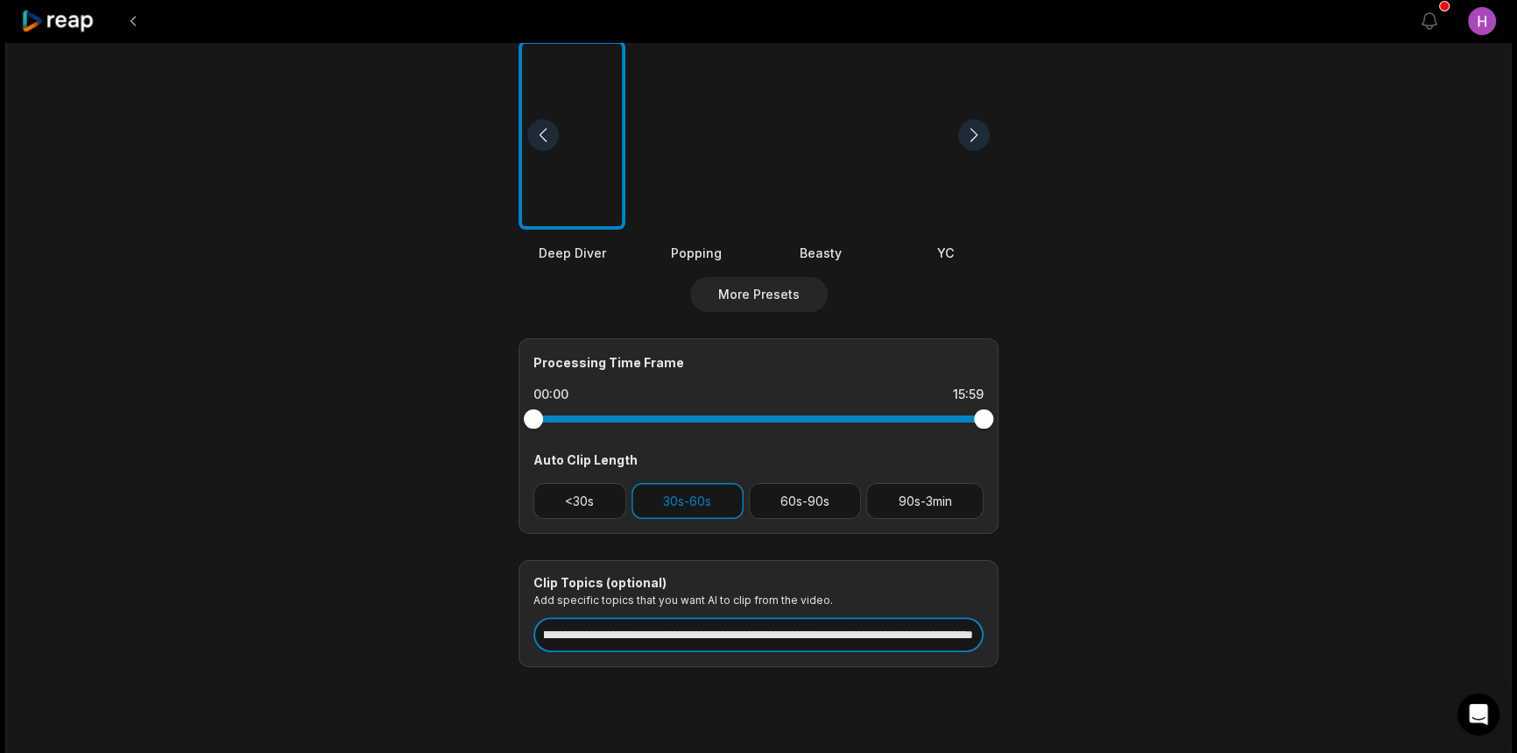
type input "**********"
click at [1049, 639] on main "**********" at bounding box center [759, 130] width 848 height 1073
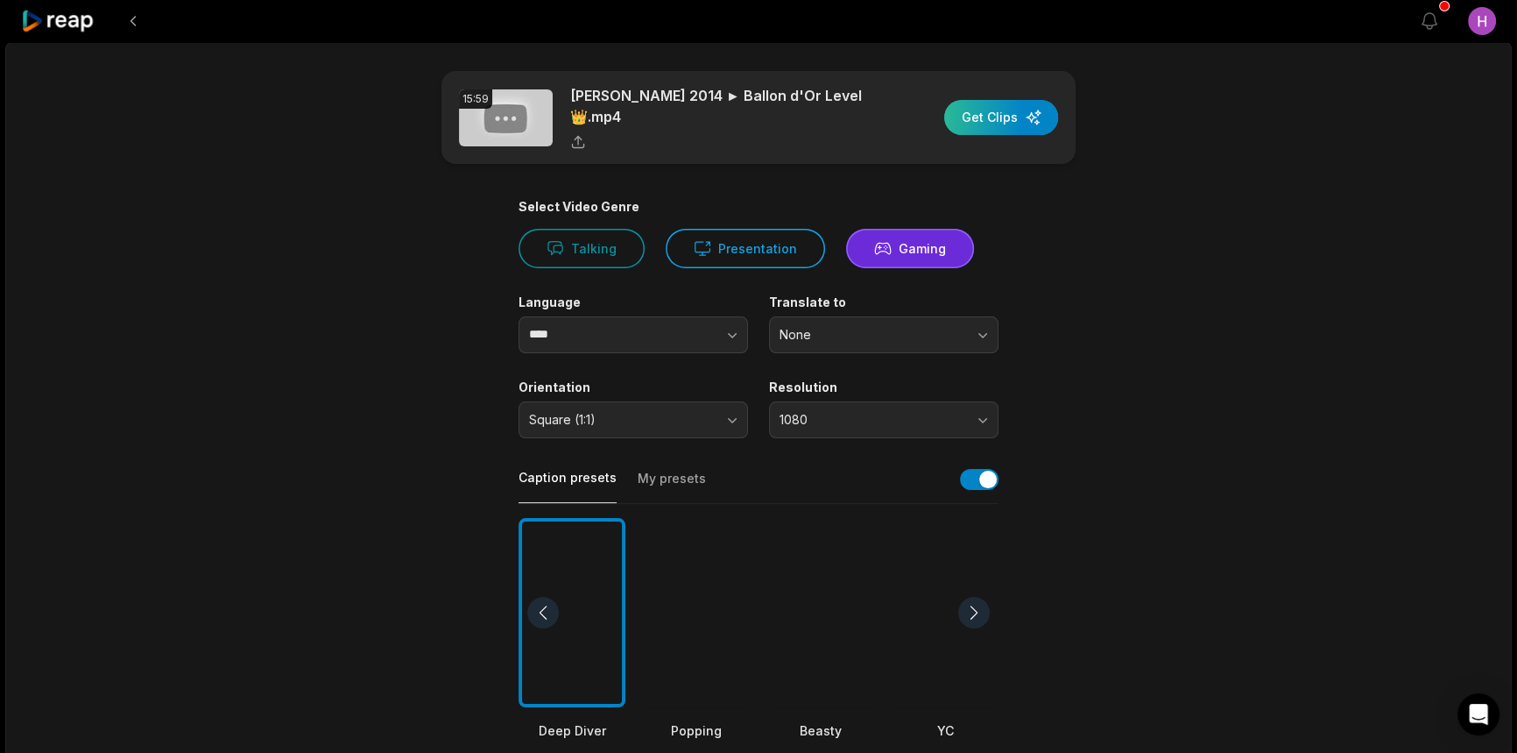
click at [1017, 115] on div "button" at bounding box center [1001, 117] width 114 height 35
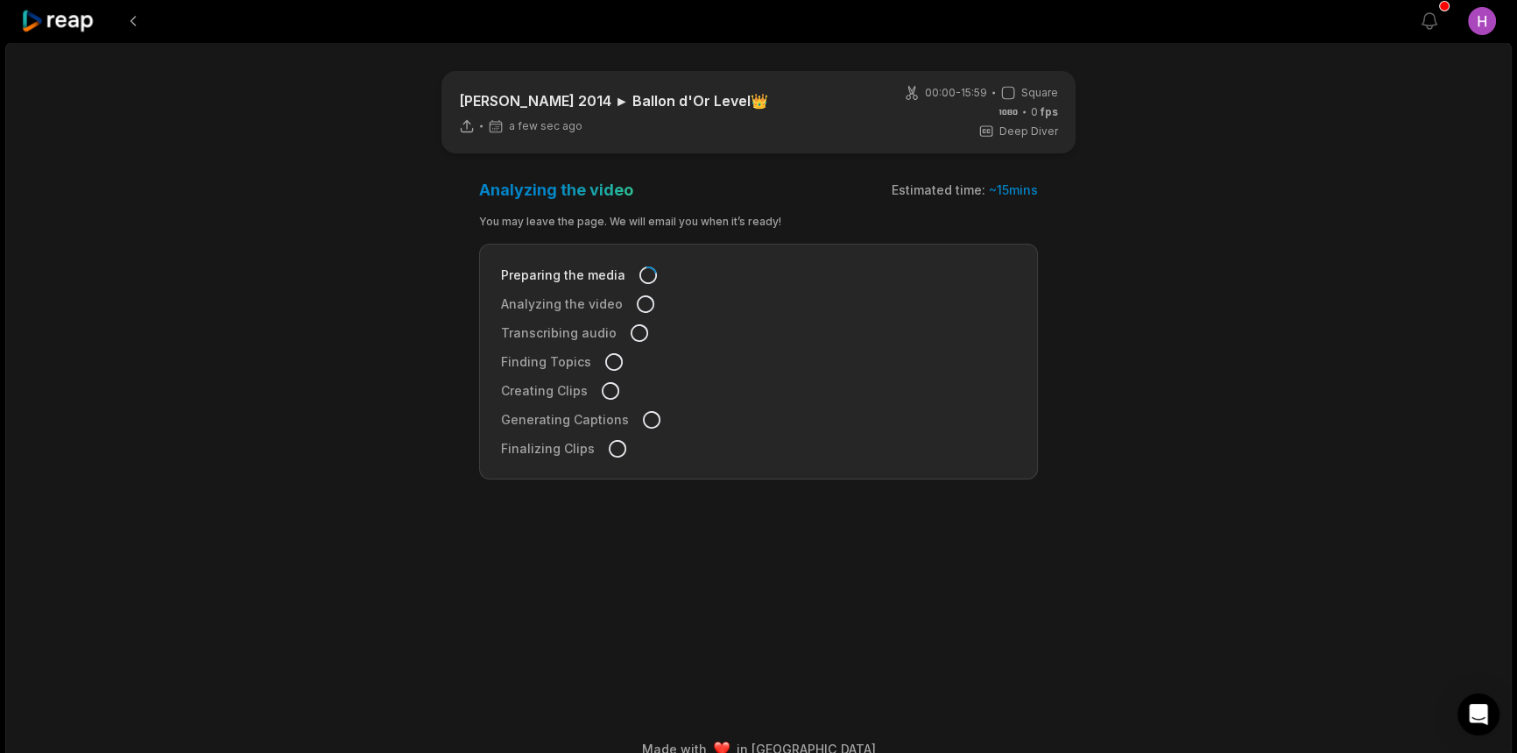
click at [53, 21] on icon at bounding box center [58, 22] width 74 height 24
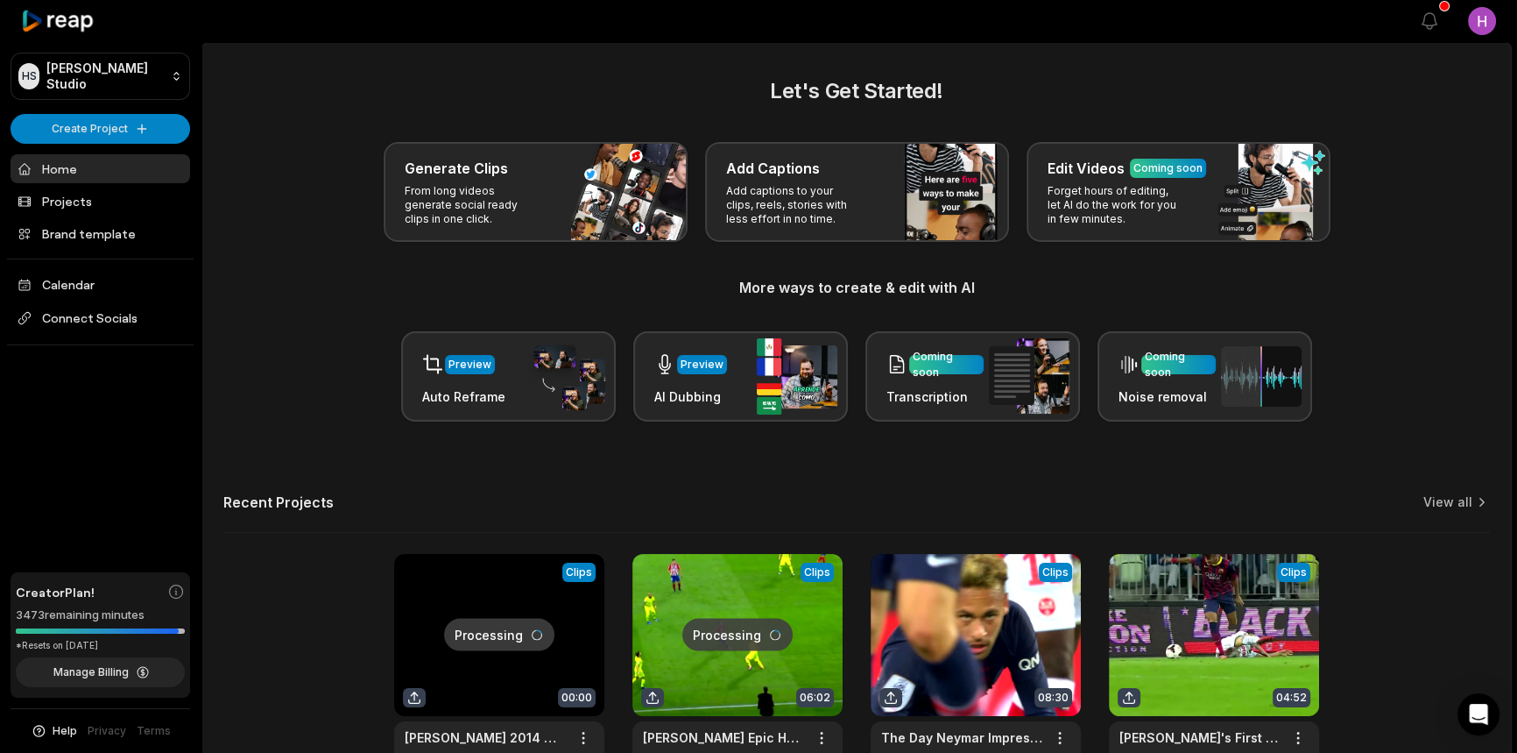
scroll to position [121, 0]
